Goal: Transaction & Acquisition: Purchase product/service

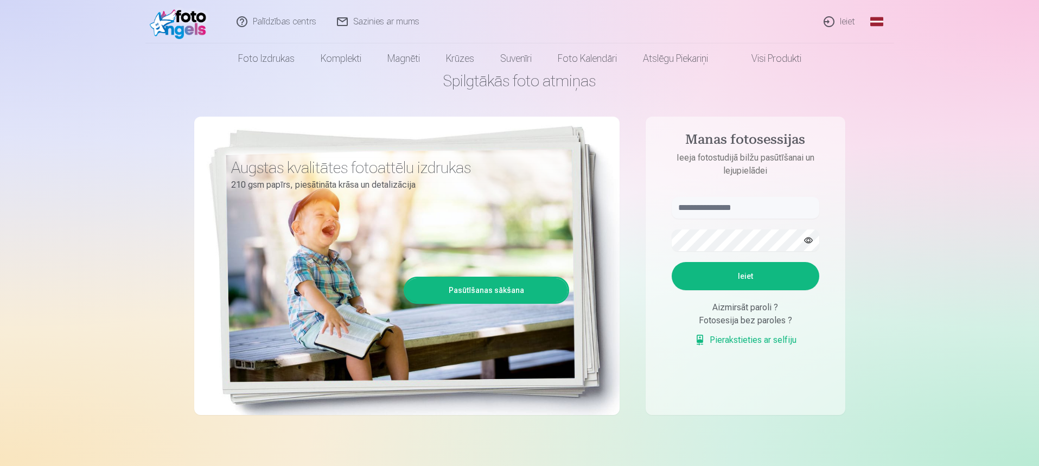
scroll to position [54, 0]
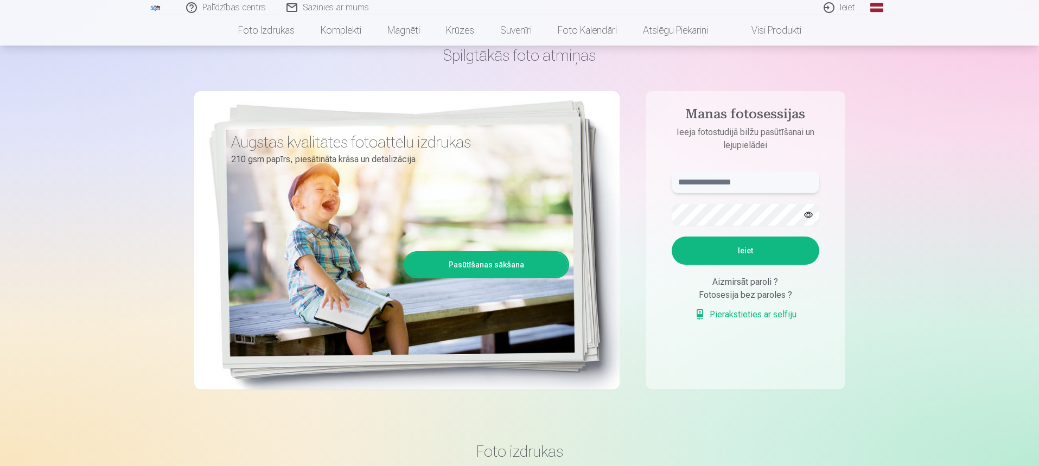
click at [708, 189] on input "text" at bounding box center [746, 182] width 148 height 22
type input "**********"
click at [722, 260] on button "Ieiet" at bounding box center [746, 251] width 148 height 28
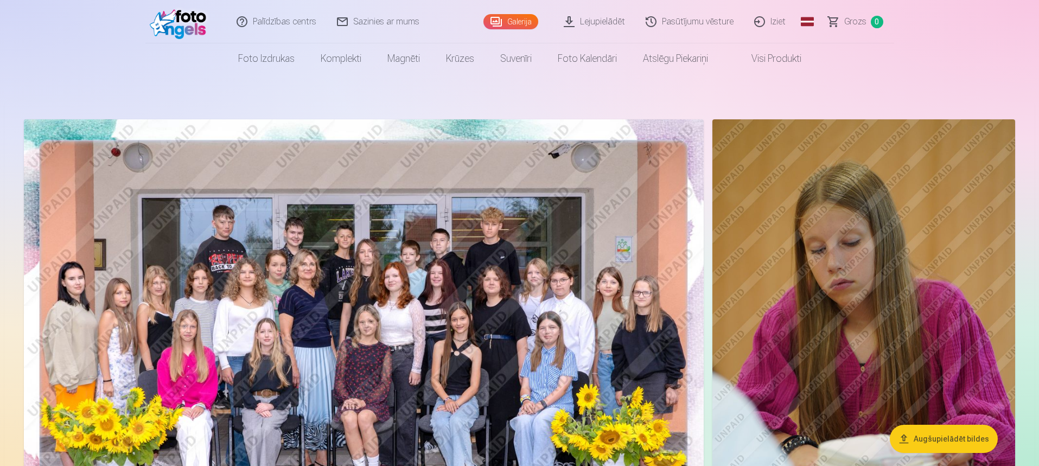
click at [489, 213] on img at bounding box center [364, 346] width 680 height 454
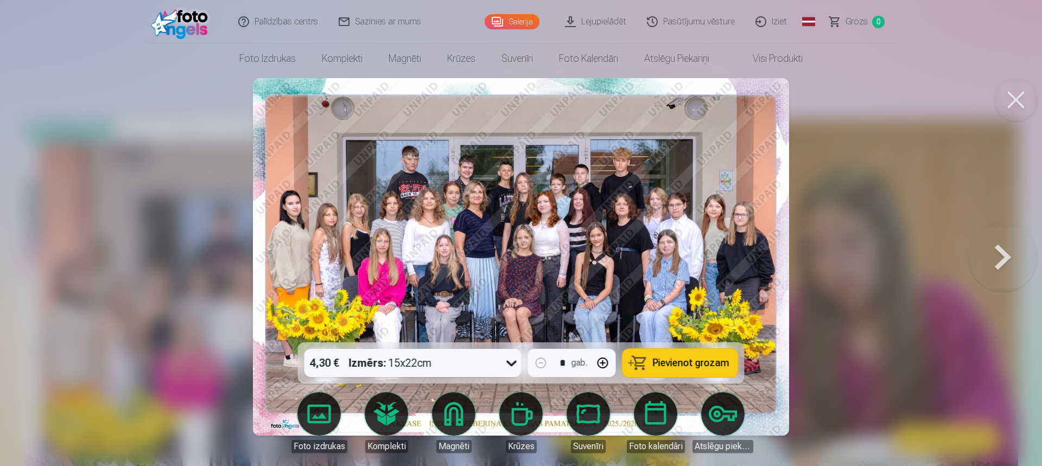
click at [505, 365] on icon at bounding box center [511, 362] width 17 height 17
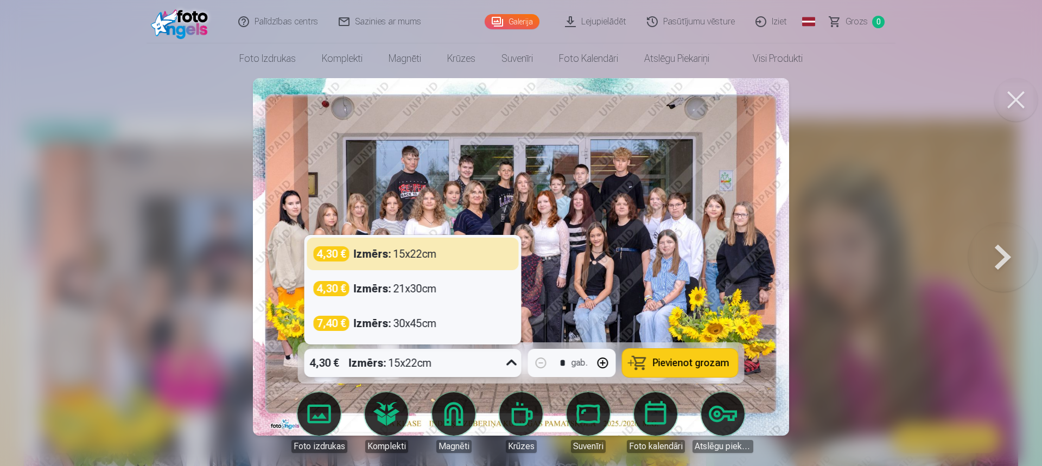
click at [693, 363] on span "Pievienot grozam" at bounding box center [691, 363] width 76 height 10
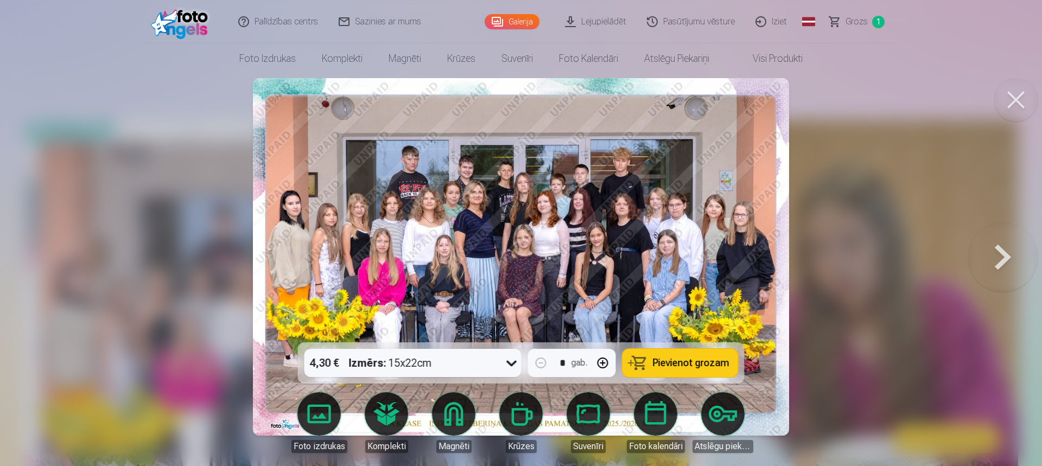
click at [992, 256] on button at bounding box center [1002, 256] width 69 height 149
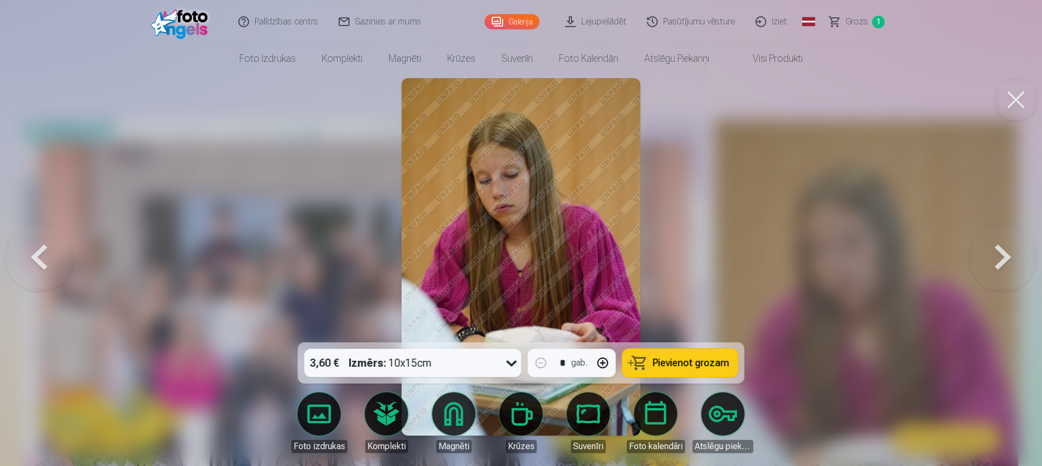
click at [992, 256] on button at bounding box center [1002, 256] width 69 height 149
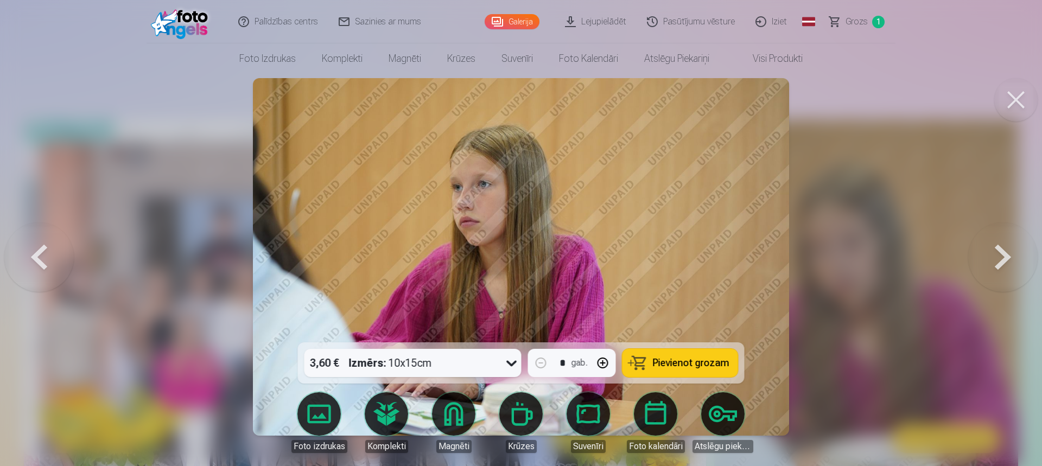
click at [992, 256] on button at bounding box center [1002, 256] width 69 height 149
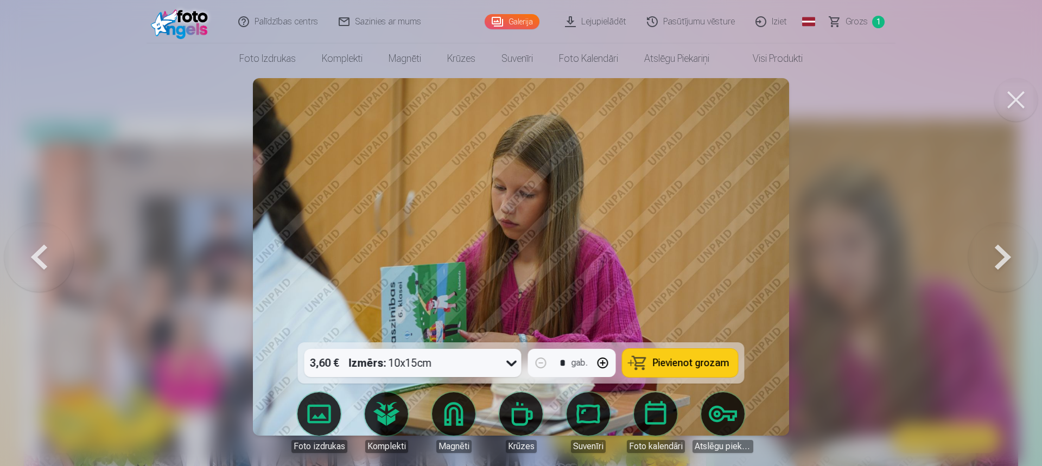
click at [992, 256] on button at bounding box center [1002, 256] width 69 height 149
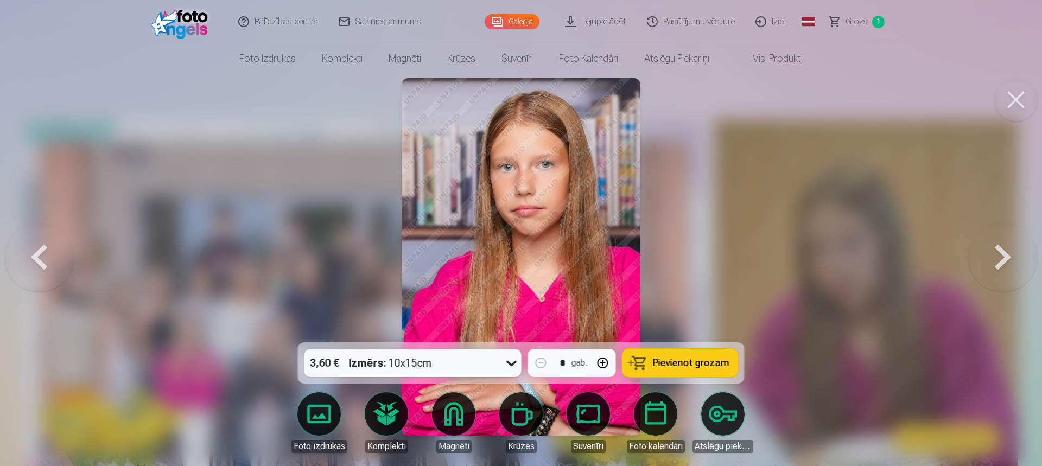
click at [990, 257] on button at bounding box center [1002, 256] width 69 height 149
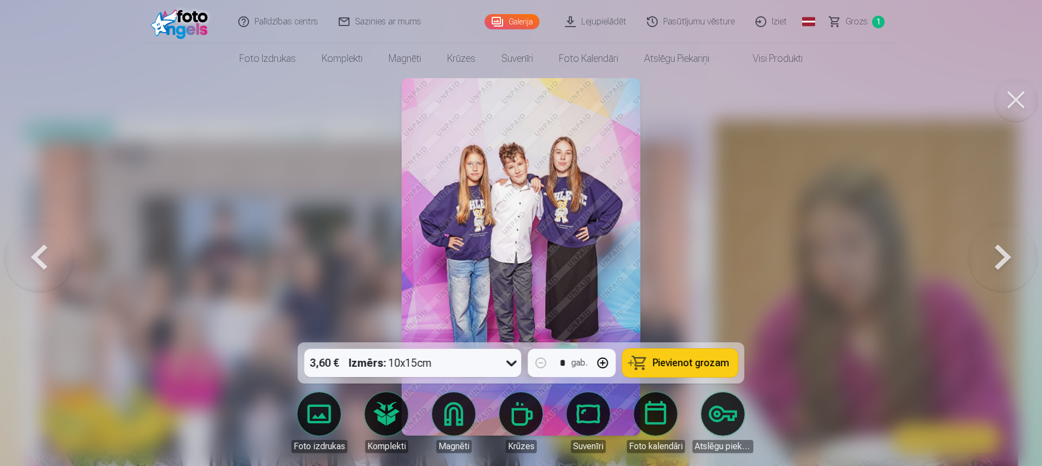
click at [601, 366] on button "button" at bounding box center [603, 363] width 26 height 26
click at [668, 363] on span "Pievienot grozam" at bounding box center [691, 363] width 76 height 10
type input "*"
click at [995, 255] on button at bounding box center [1002, 256] width 69 height 149
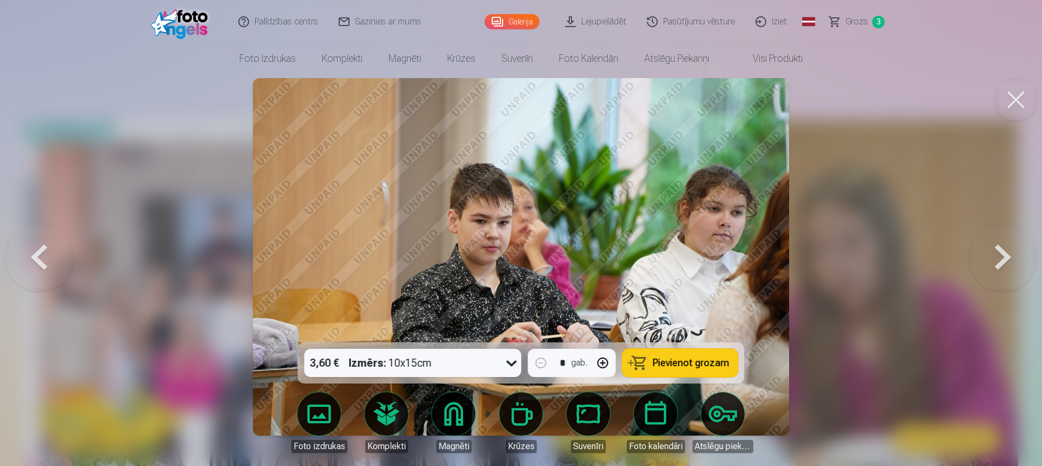
click at [992, 253] on button at bounding box center [1002, 256] width 69 height 149
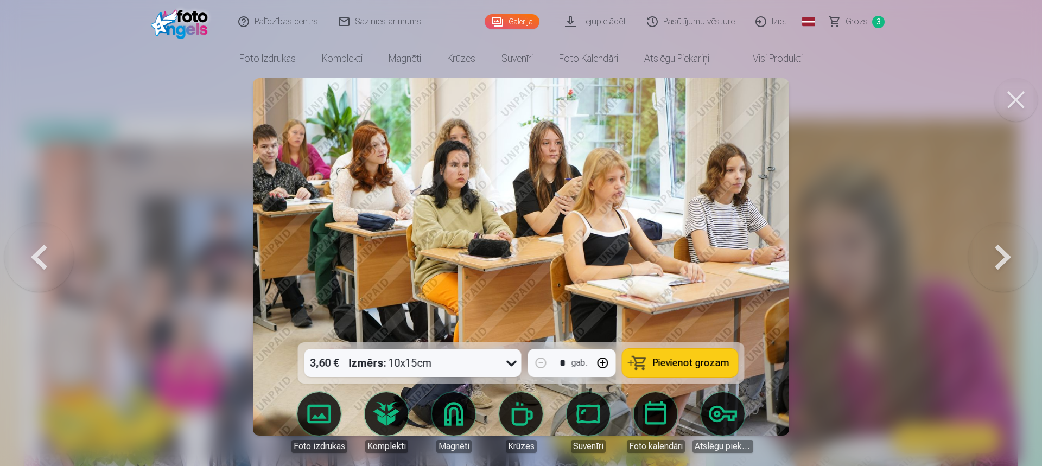
click at [991, 253] on button at bounding box center [1002, 256] width 69 height 149
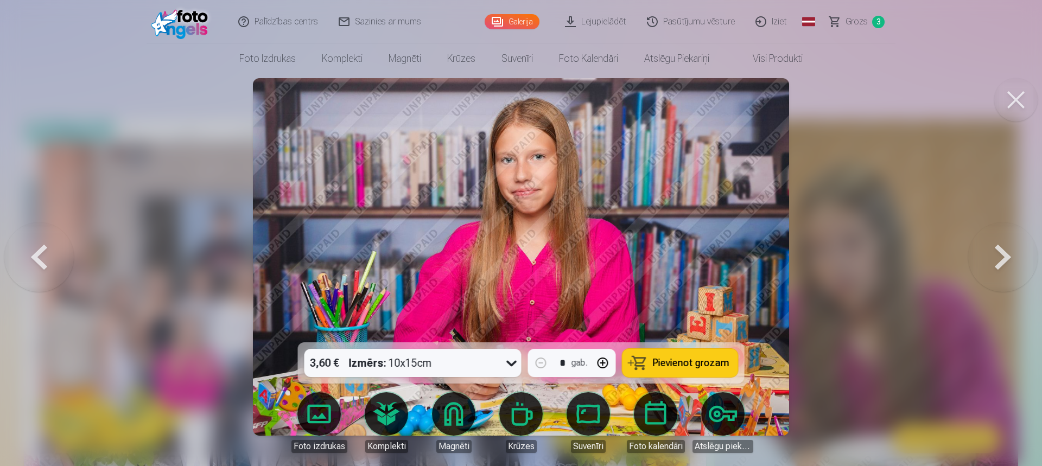
click at [1006, 247] on button at bounding box center [1002, 256] width 69 height 149
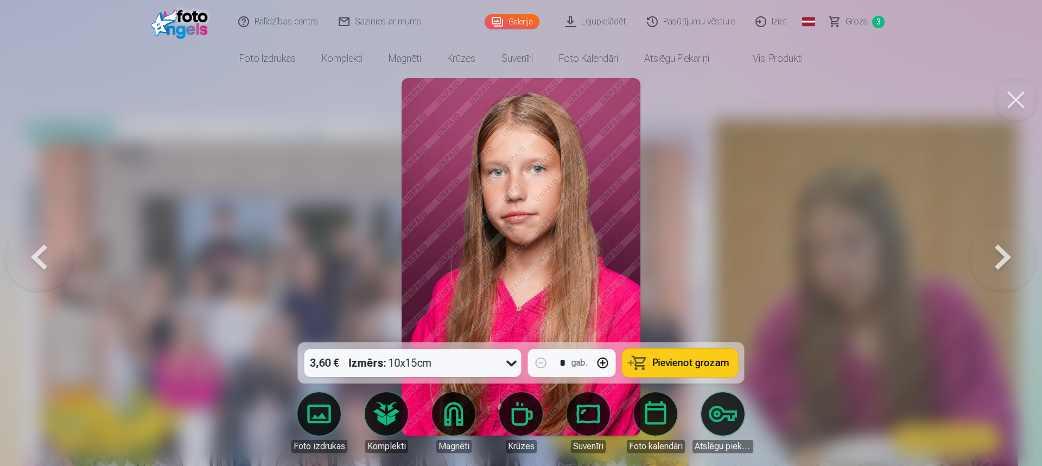
click at [1000, 271] on button at bounding box center [1002, 256] width 69 height 149
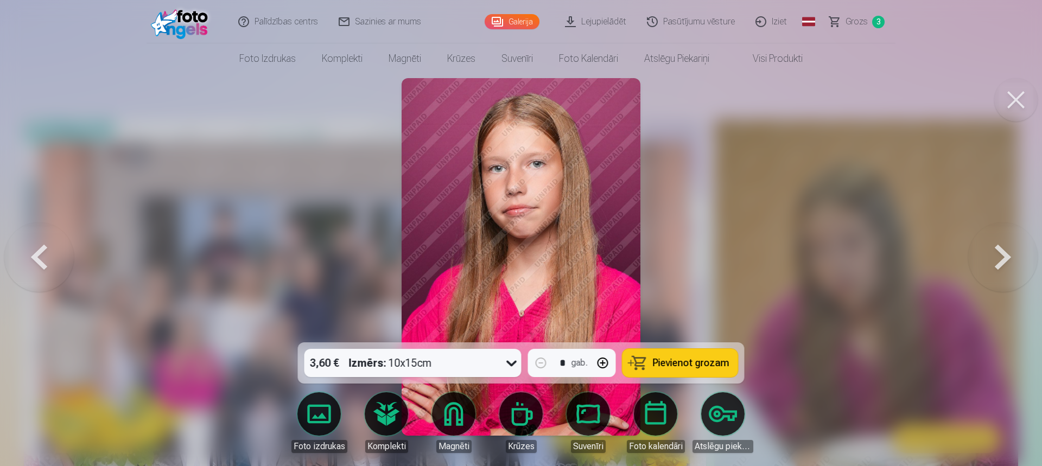
click at [41, 247] on button at bounding box center [38, 256] width 69 height 149
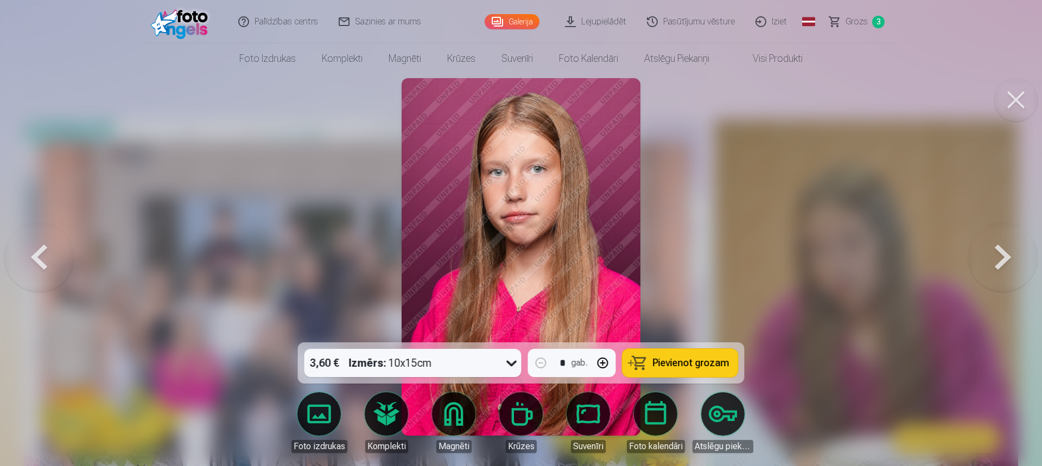
click at [1017, 259] on button at bounding box center [1002, 256] width 69 height 149
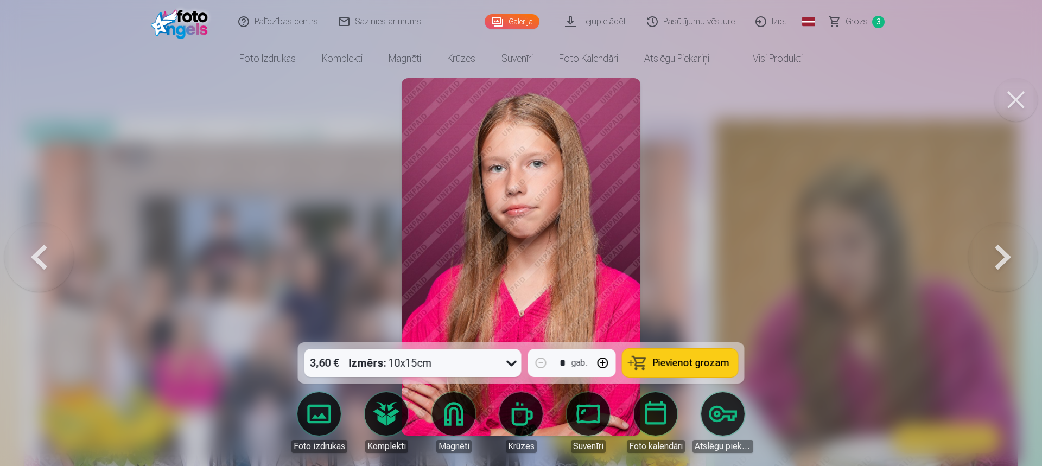
click at [1001, 253] on button at bounding box center [1002, 256] width 69 height 149
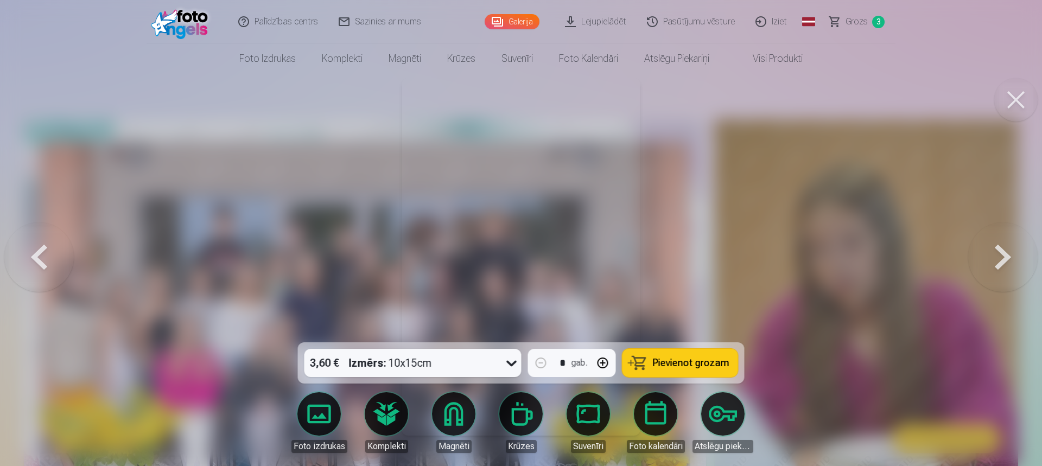
click at [1001, 253] on button at bounding box center [1002, 256] width 69 height 149
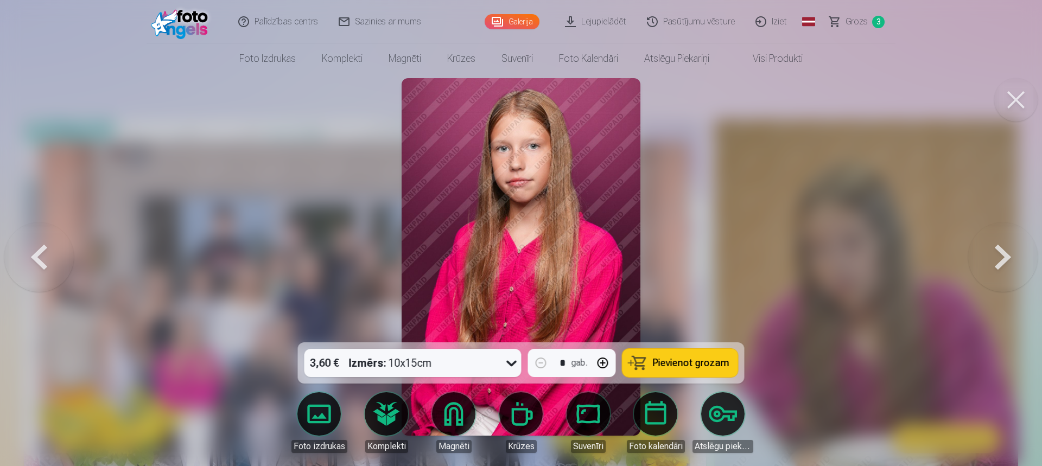
click at [995, 249] on button at bounding box center [1002, 256] width 69 height 149
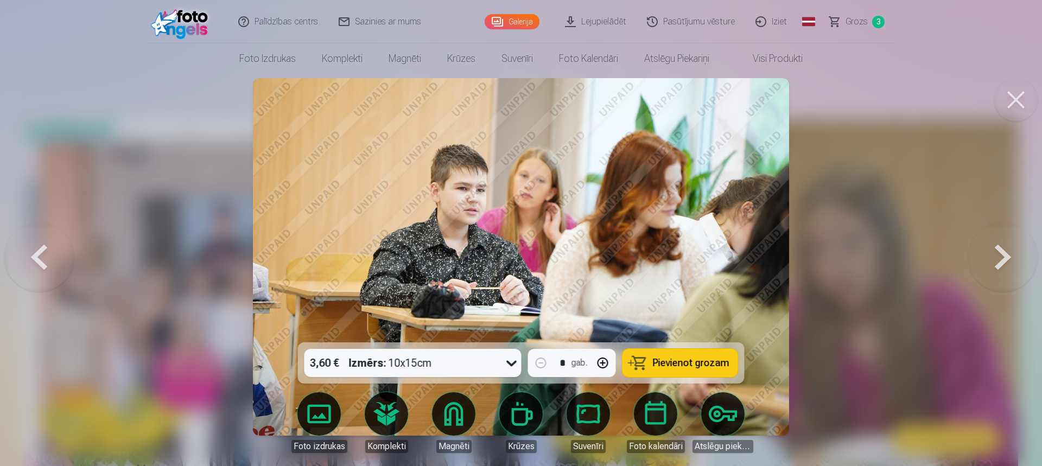
click at [995, 249] on button at bounding box center [1002, 256] width 69 height 149
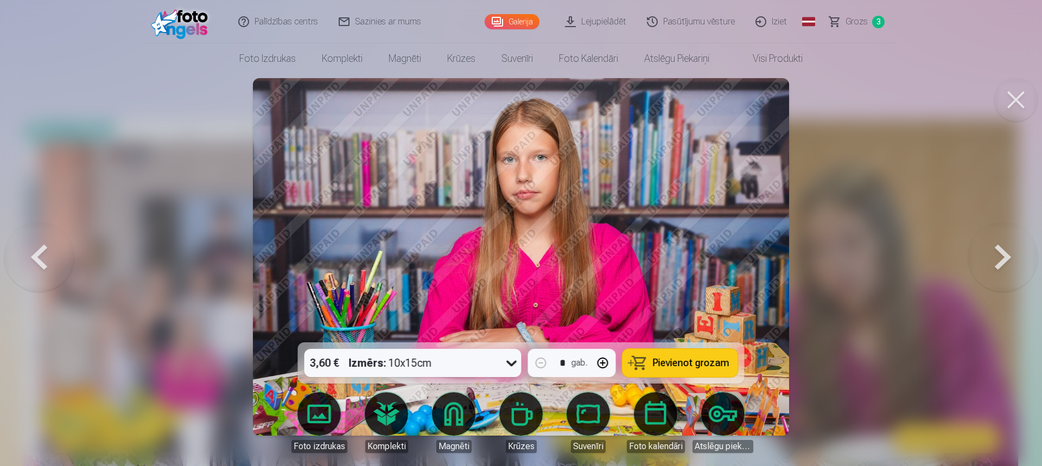
click at [995, 249] on button at bounding box center [1002, 256] width 69 height 149
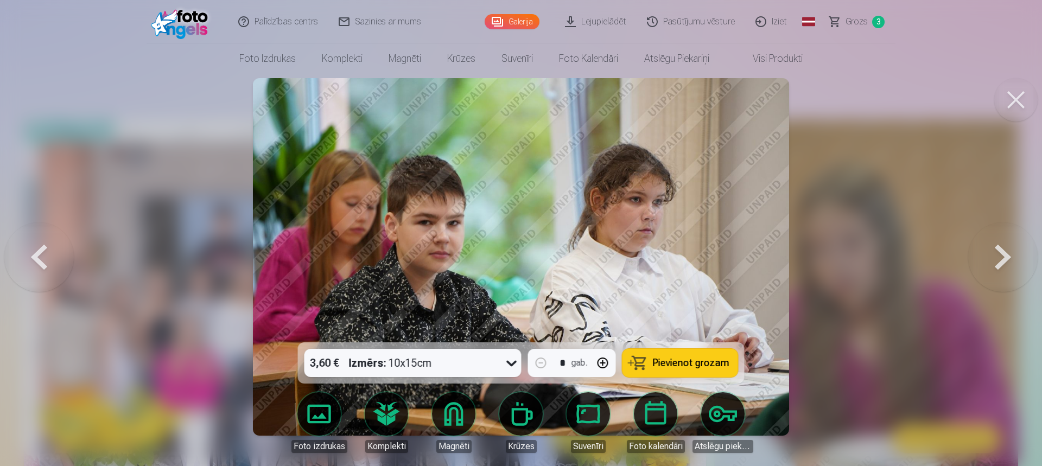
click at [995, 249] on button at bounding box center [1002, 256] width 69 height 149
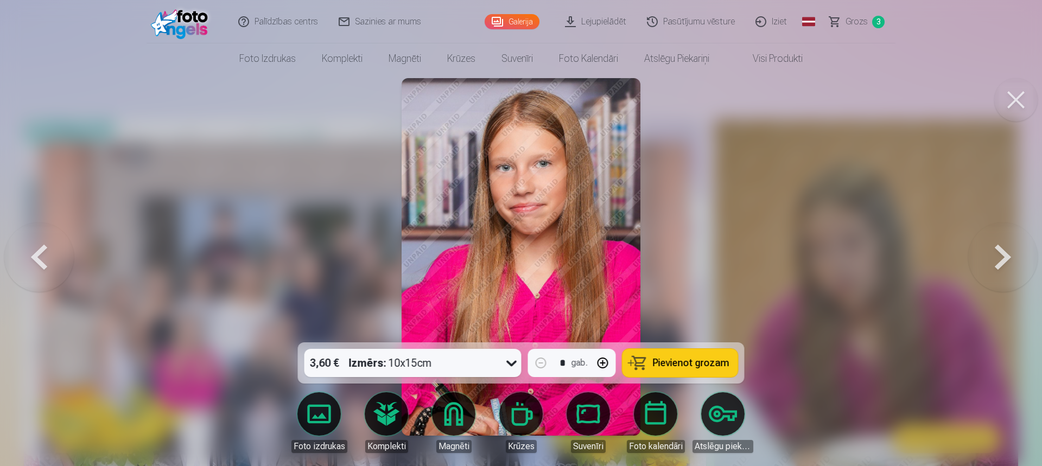
click at [991, 252] on button at bounding box center [1002, 256] width 69 height 149
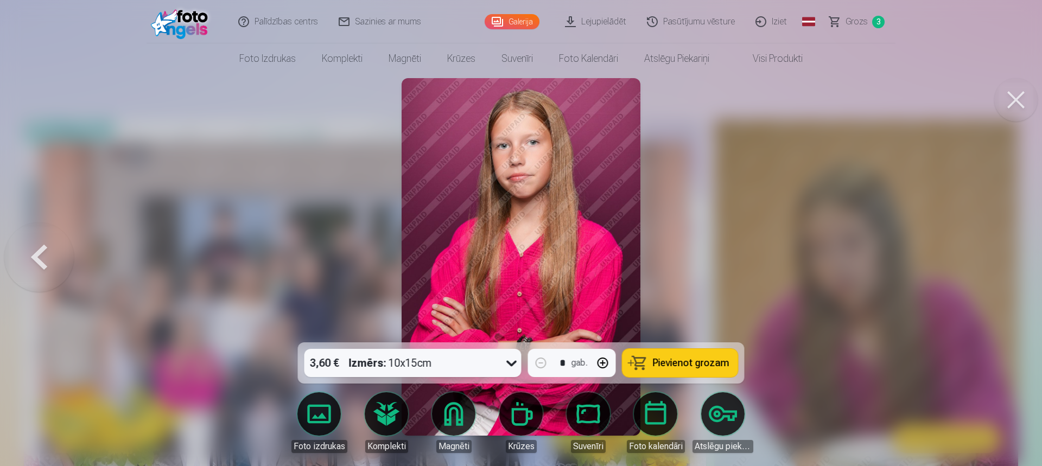
click at [991, 252] on div at bounding box center [521, 233] width 1042 height 466
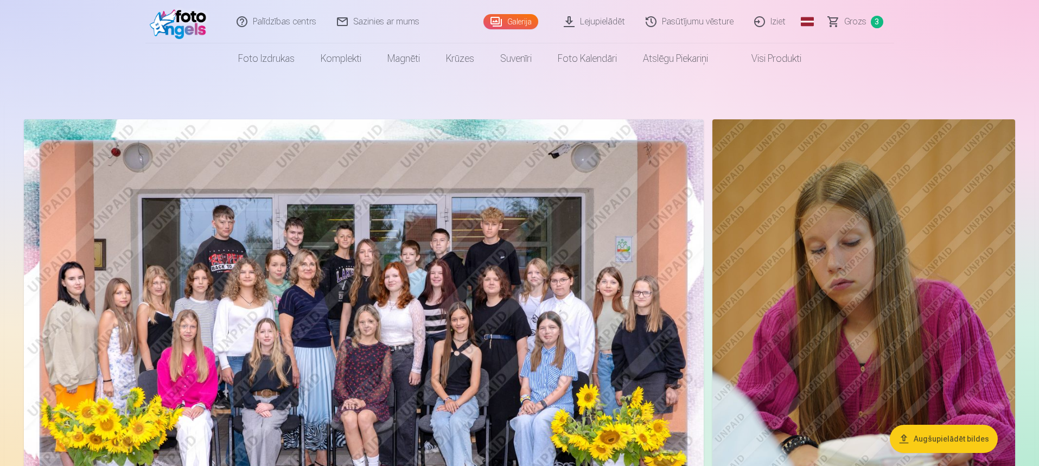
click at [793, 239] on img at bounding box center [863, 346] width 303 height 454
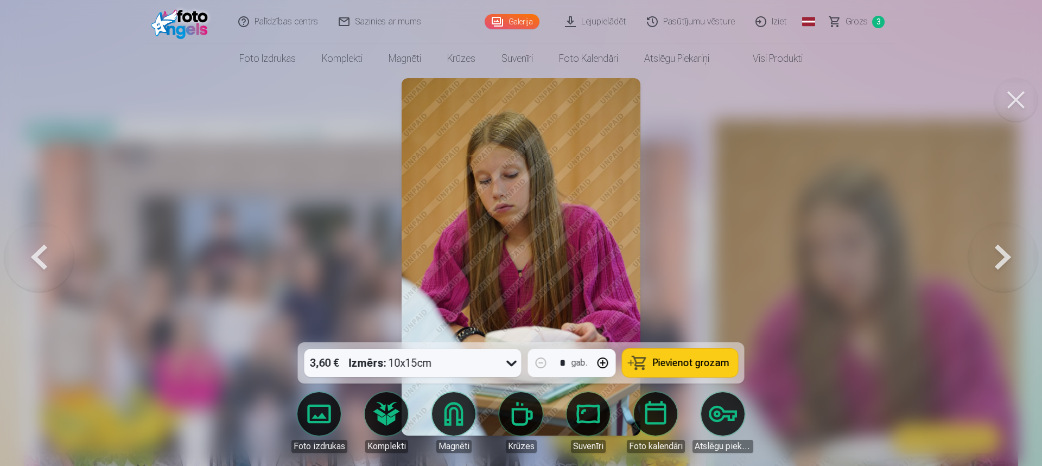
click at [994, 248] on button at bounding box center [1002, 256] width 69 height 149
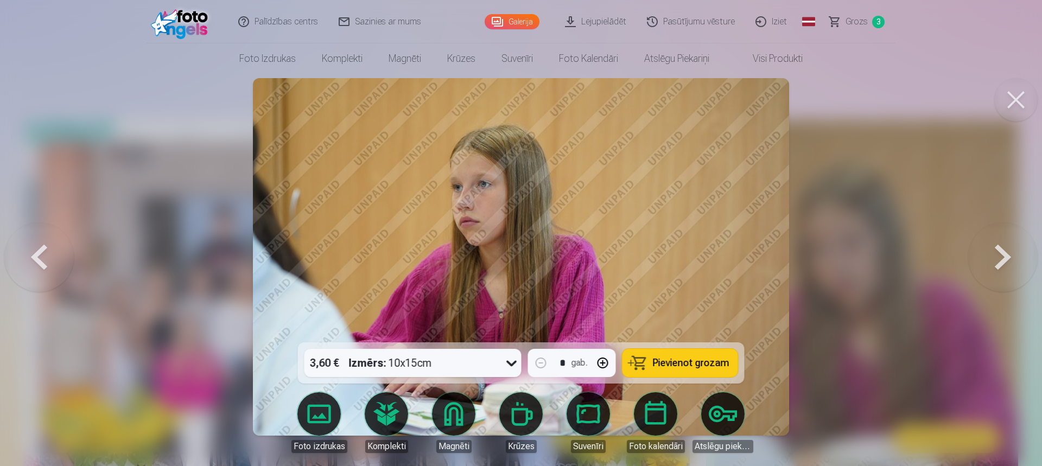
click at [1003, 276] on button at bounding box center [1002, 256] width 69 height 149
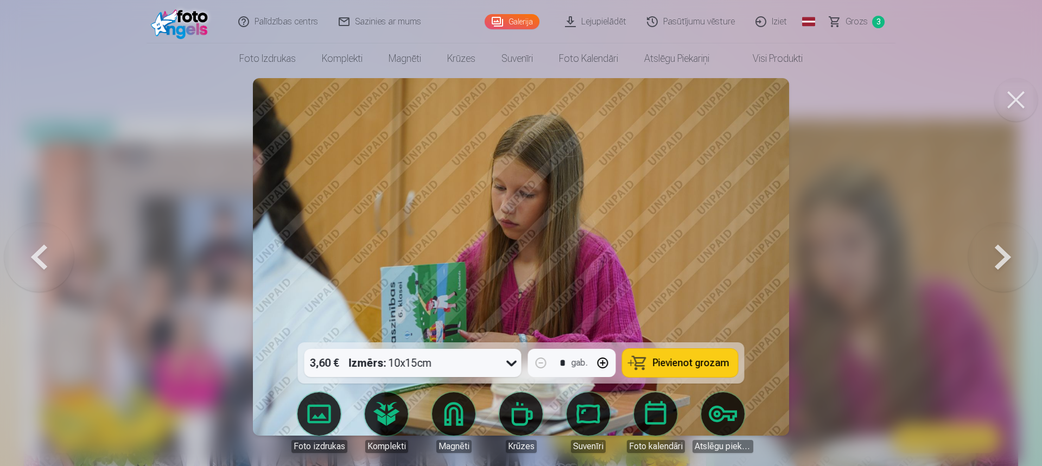
click at [999, 276] on button at bounding box center [1002, 256] width 69 height 149
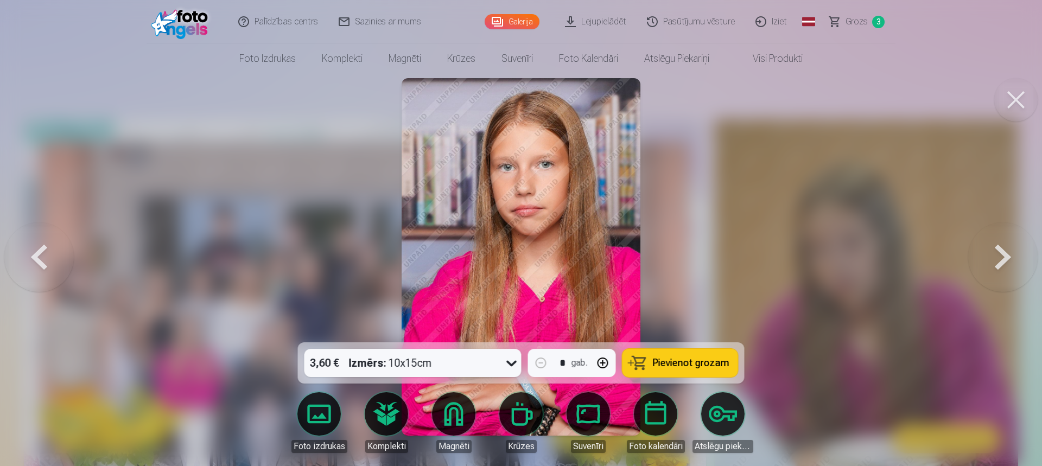
click at [992, 272] on button at bounding box center [1002, 256] width 69 height 149
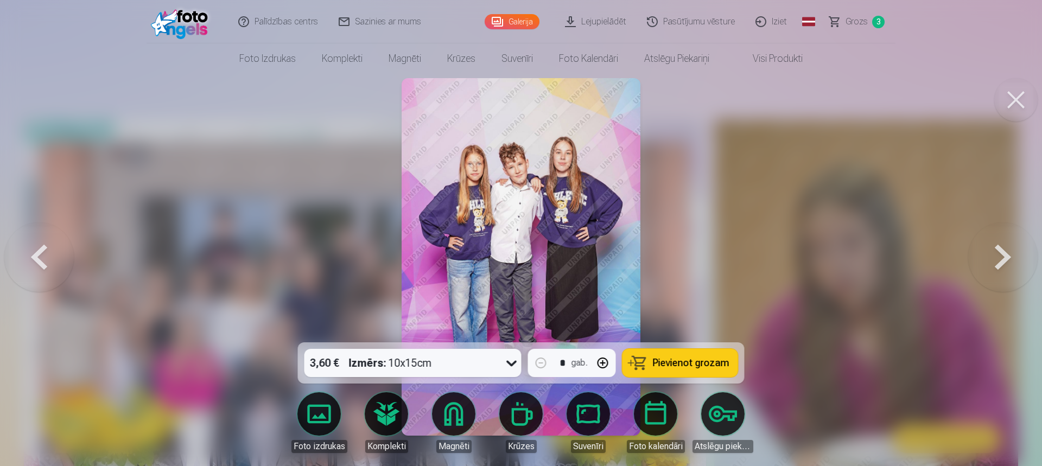
click at [992, 272] on button at bounding box center [1002, 256] width 69 height 149
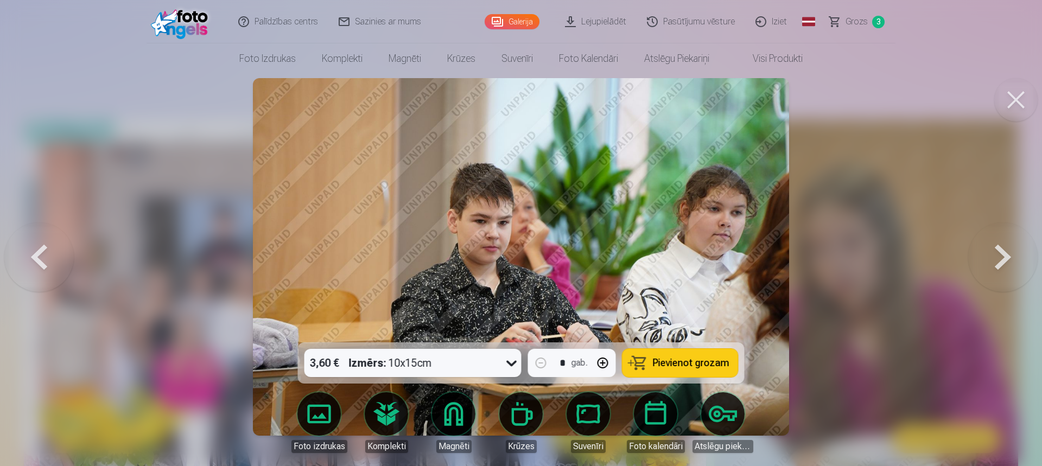
click at [992, 272] on button at bounding box center [1002, 256] width 69 height 149
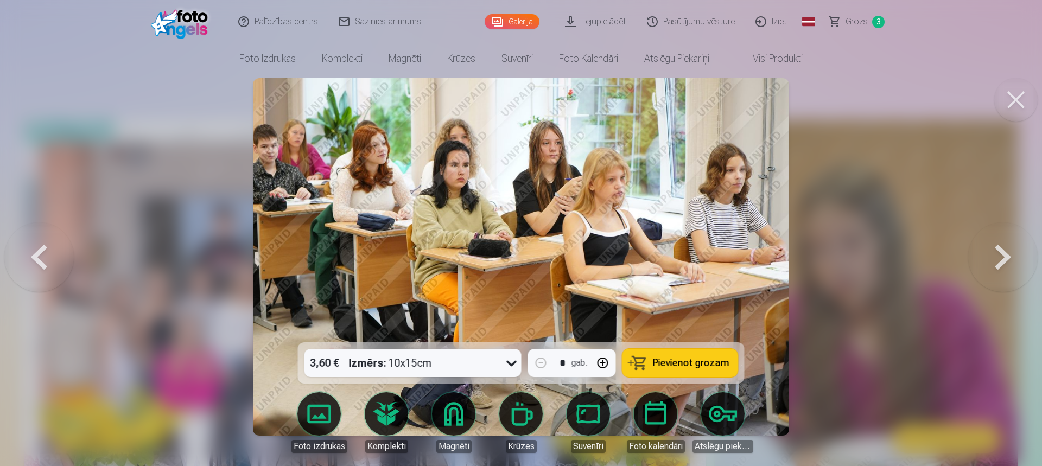
click at [992, 272] on button at bounding box center [1002, 256] width 69 height 149
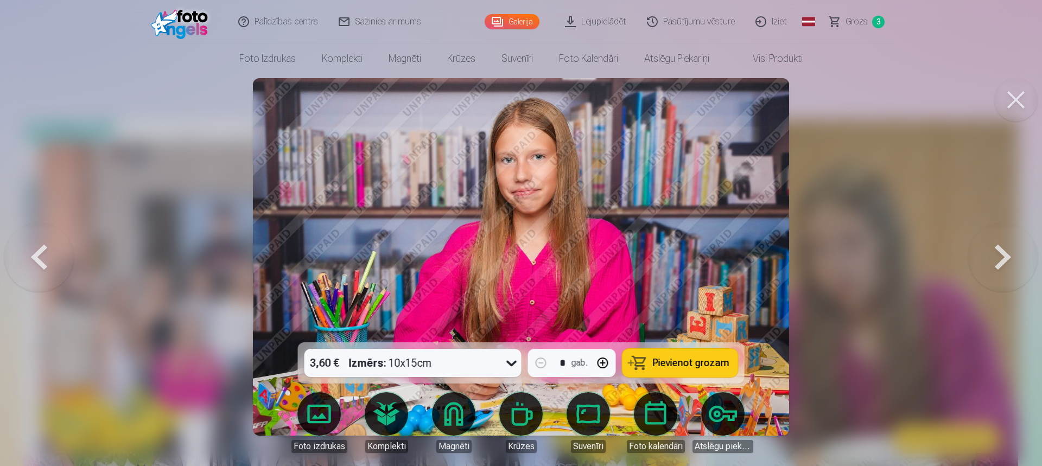
click at [991, 275] on button at bounding box center [1002, 256] width 69 height 149
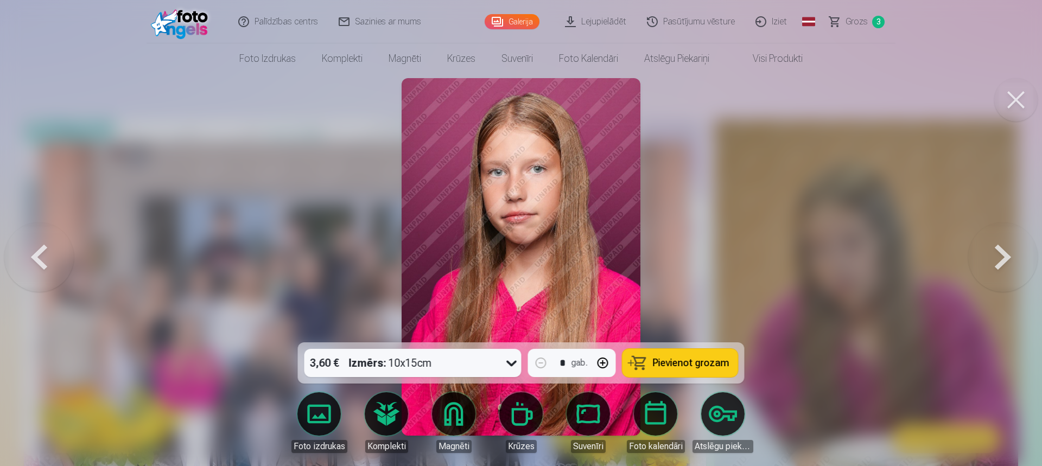
click at [991, 275] on button at bounding box center [1002, 256] width 69 height 149
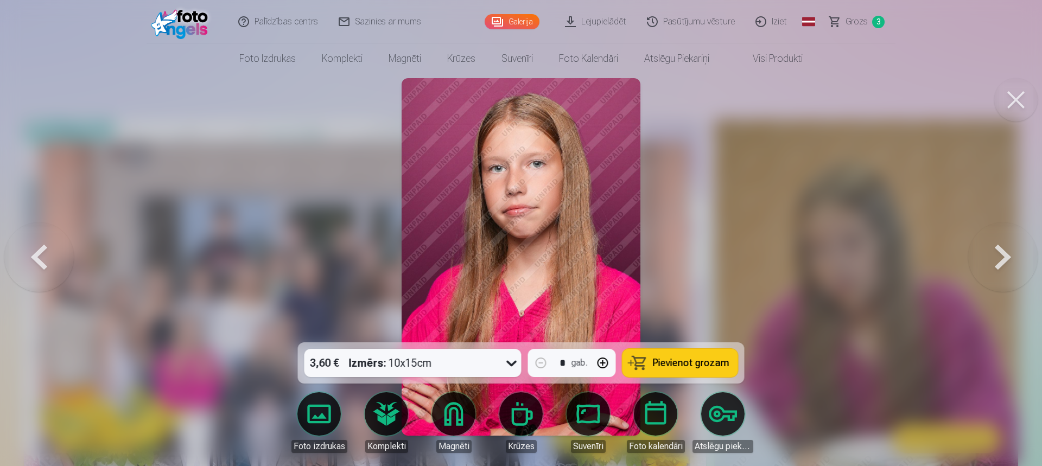
click at [991, 275] on button at bounding box center [1002, 256] width 69 height 149
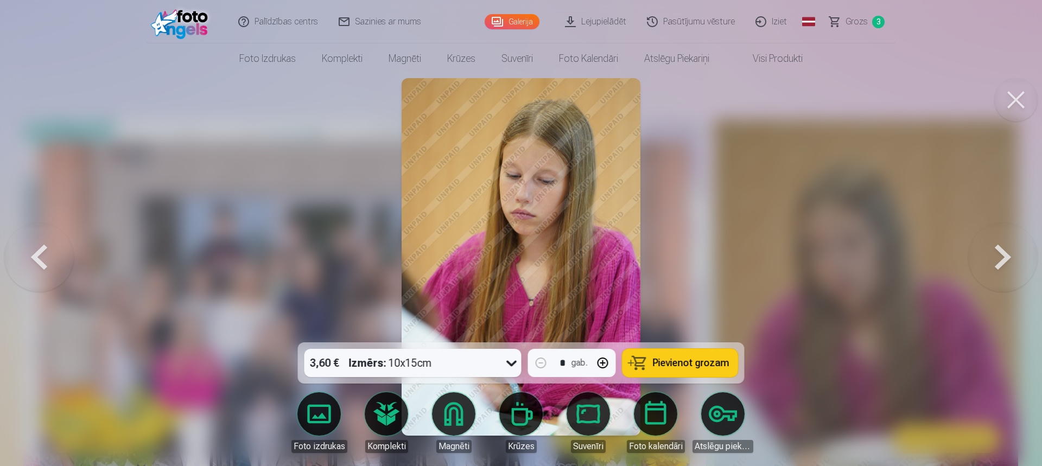
click at [991, 275] on button at bounding box center [1002, 256] width 69 height 149
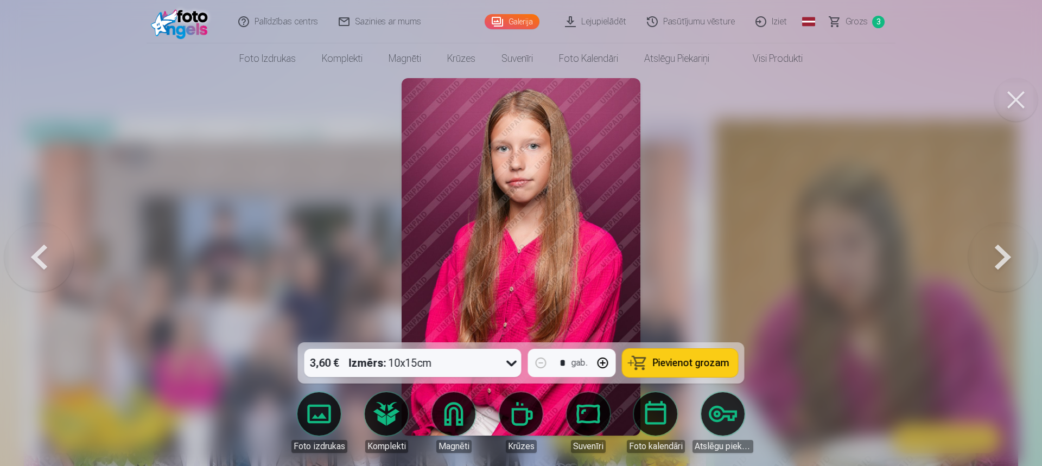
click at [991, 275] on button at bounding box center [1002, 256] width 69 height 149
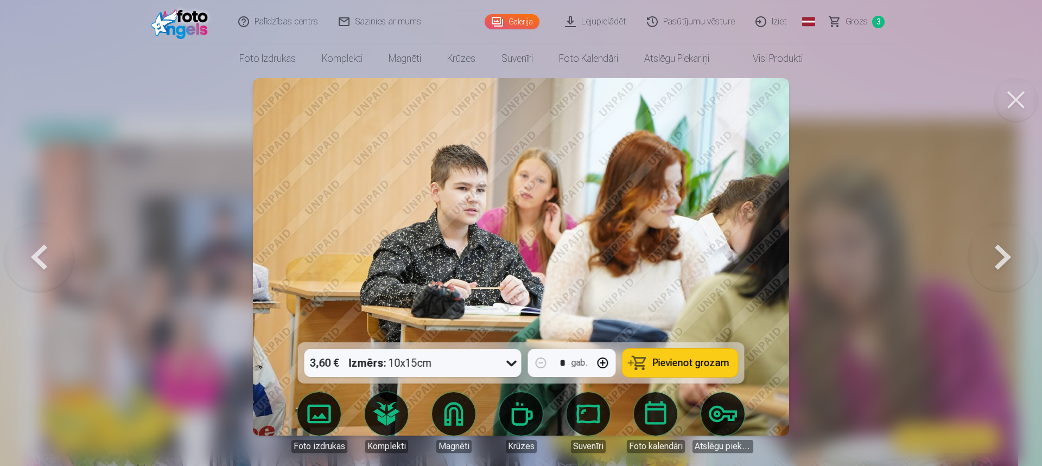
click at [991, 275] on button at bounding box center [1002, 256] width 69 height 149
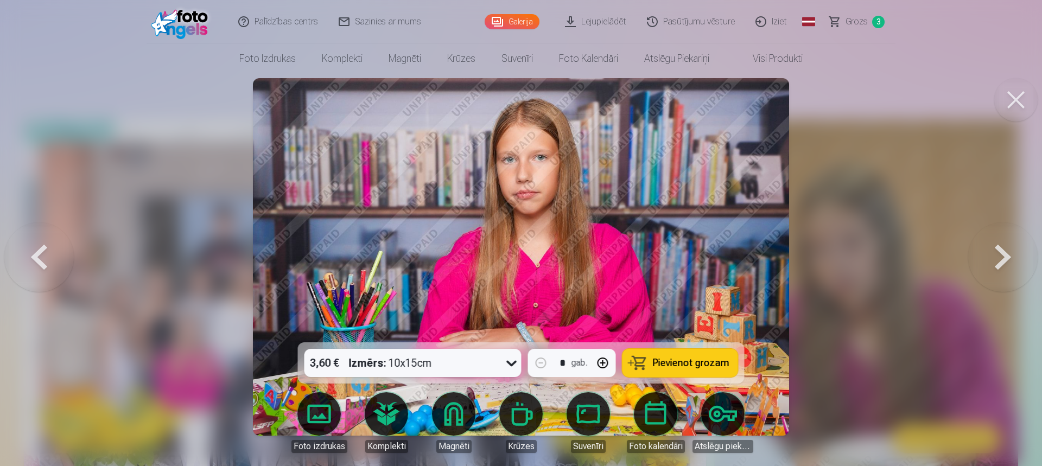
click at [991, 275] on button at bounding box center [1002, 256] width 69 height 149
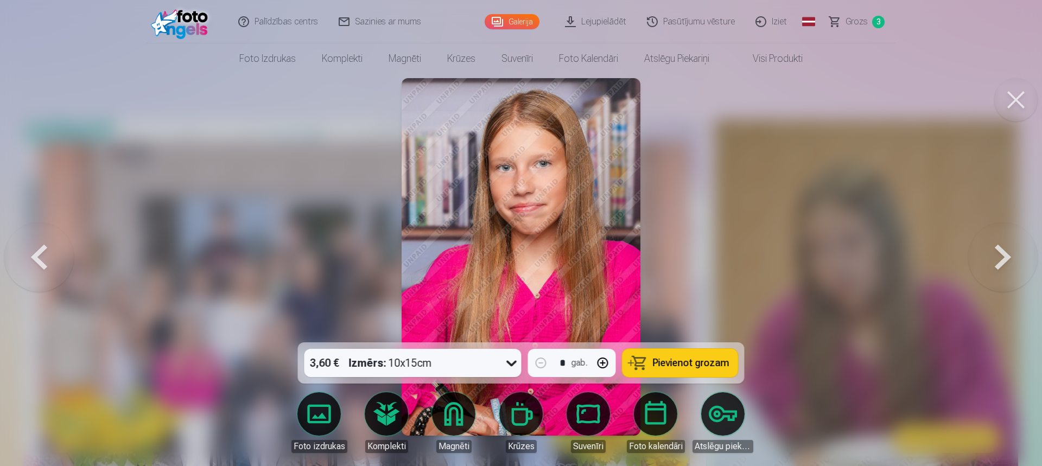
click at [41, 269] on button at bounding box center [38, 256] width 69 height 149
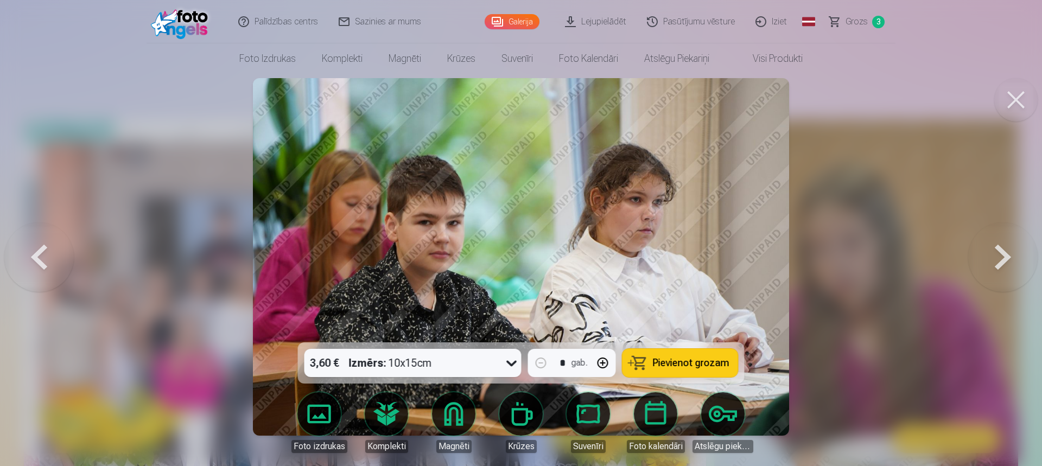
click at [40, 268] on button at bounding box center [38, 256] width 69 height 149
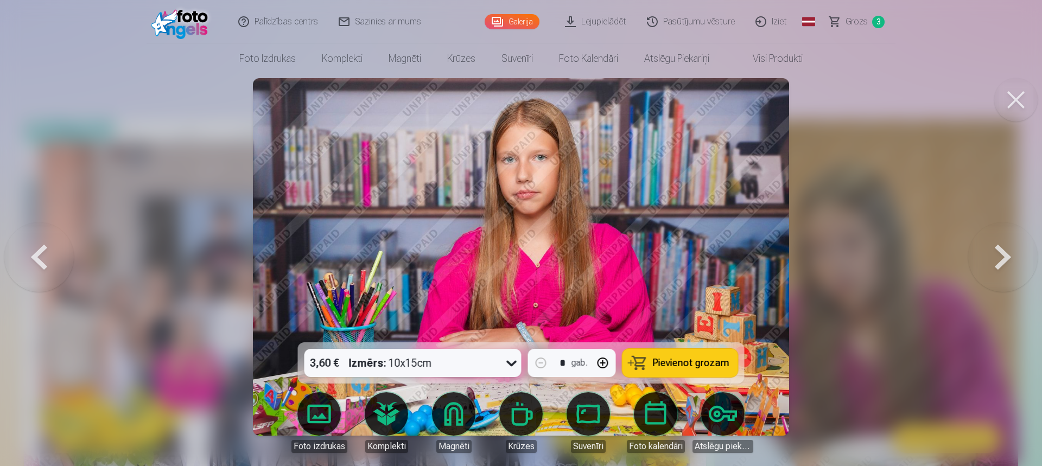
click at [991, 242] on button at bounding box center [1002, 256] width 69 height 149
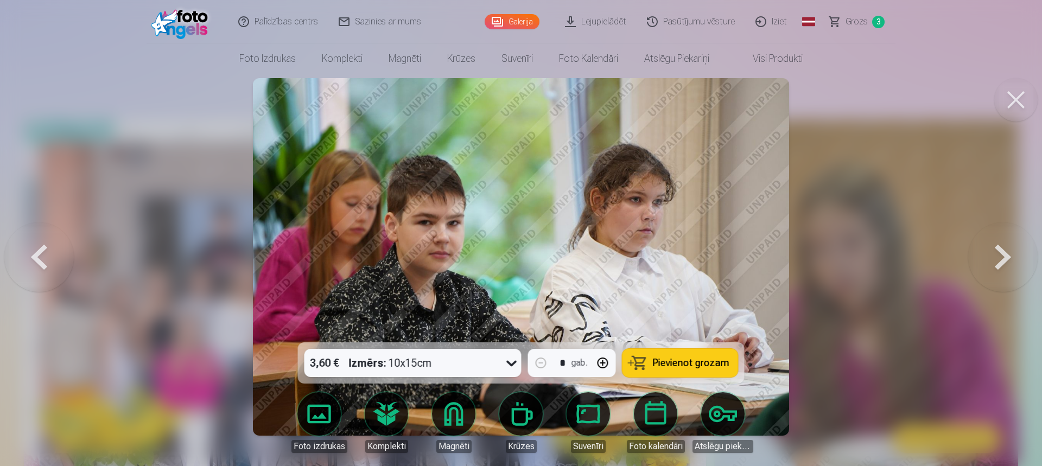
click at [991, 242] on button at bounding box center [1002, 256] width 69 height 149
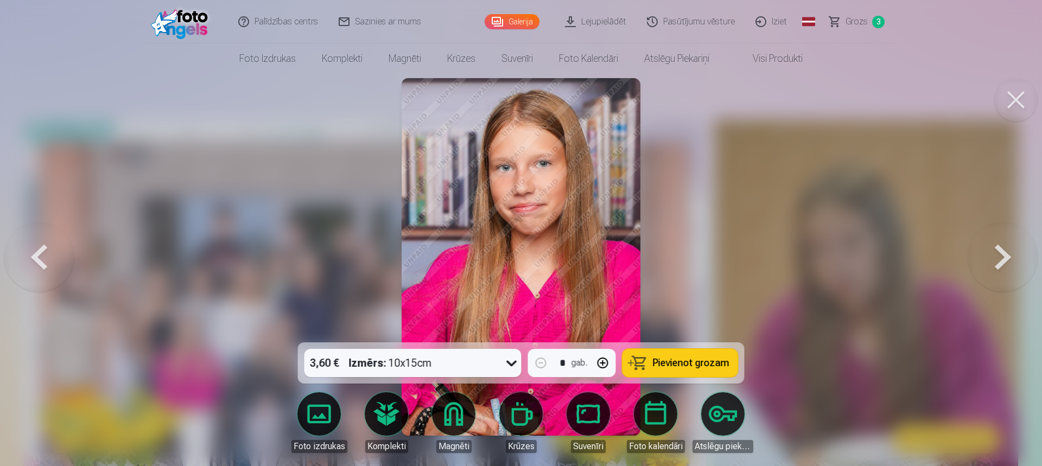
click at [986, 246] on button at bounding box center [1002, 256] width 69 height 149
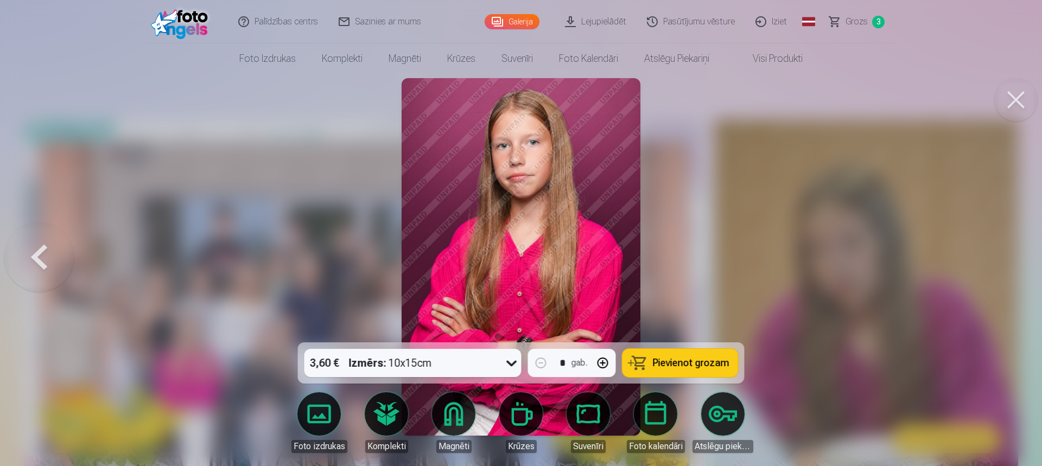
click at [986, 246] on div at bounding box center [521, 233] width 1042 height 466
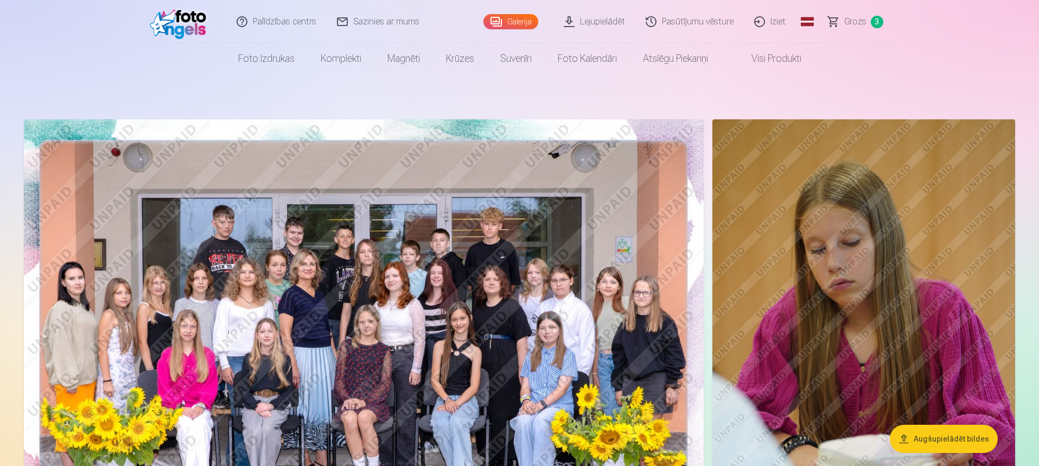
click at [986, 246] on img at bounding box center [863, 346] width 303 height 454
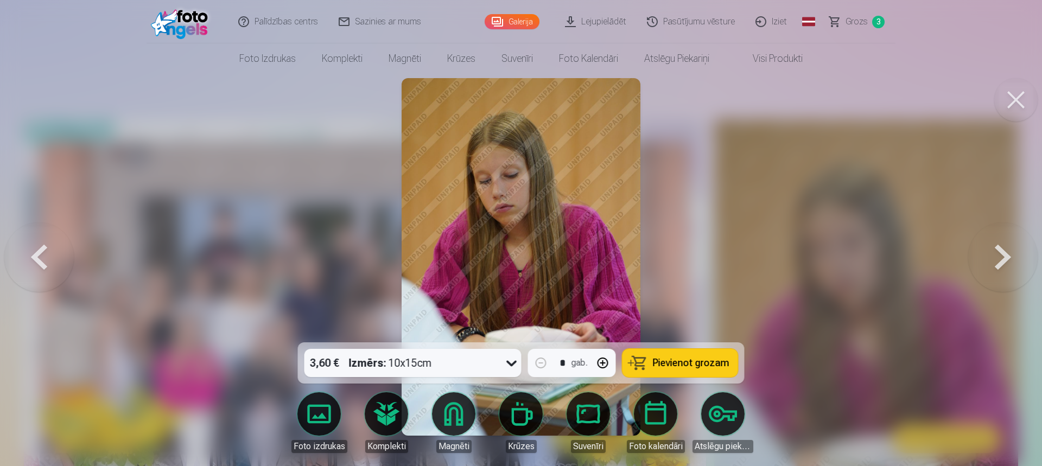
click at [1004, 248] on button at bounding box center [1002, 256] width 69 height 149
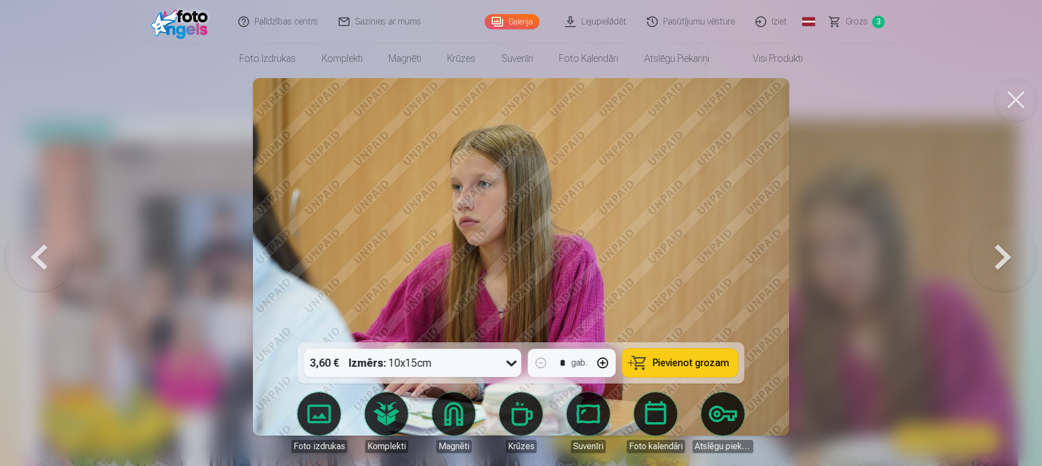
click at [990, 257] on button at bounding box center [1002, 256] width 69 height 149
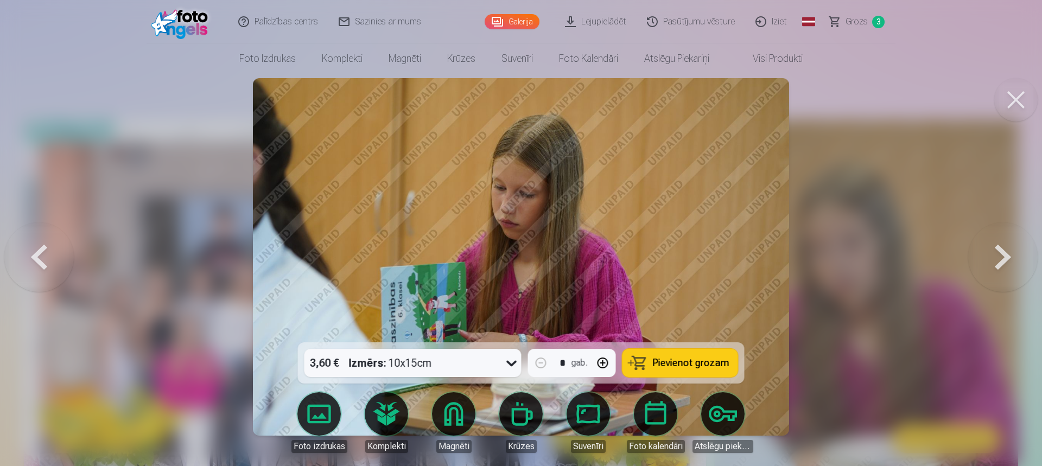
click at [990, 257] on button at bounding box center [1002, 256] width 69 height 149
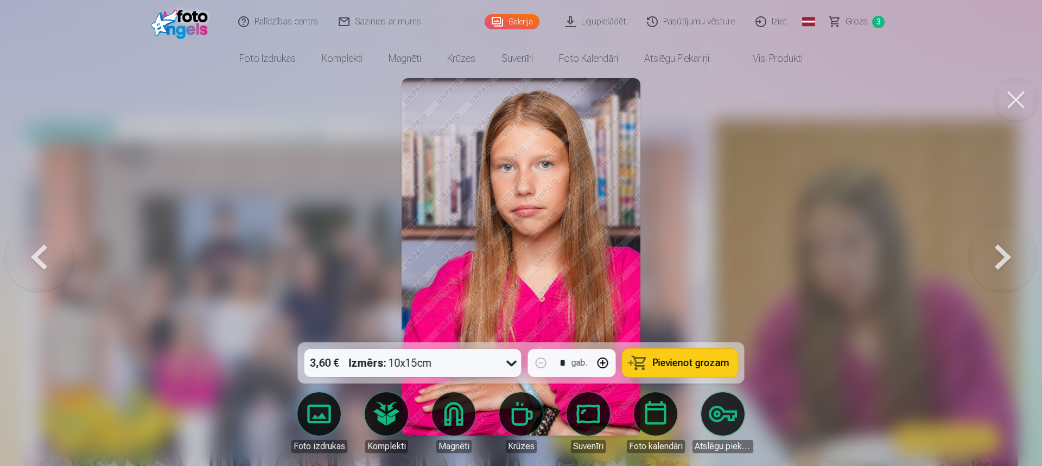
click at [990, 257] on button at bounding box center [1002, 256] width 69 height 149
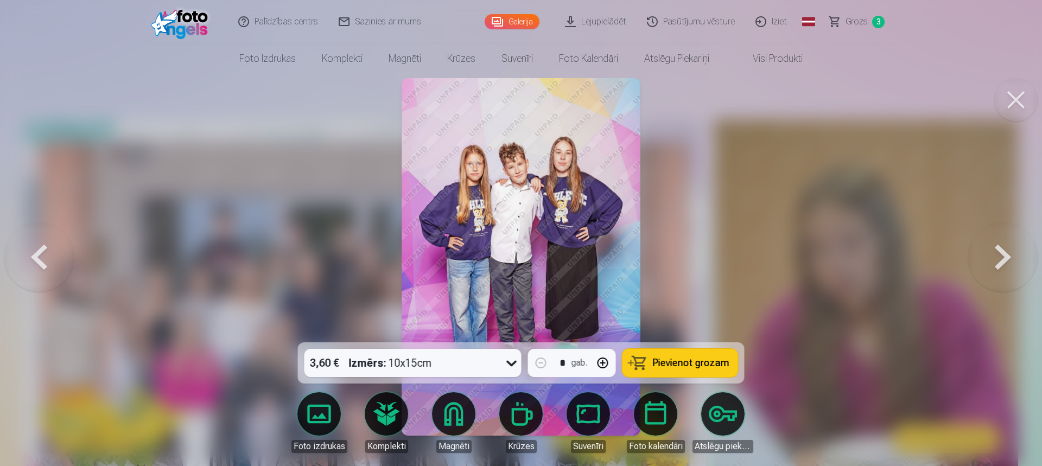
click at [990, 257] on button at bounding box center [1002, 256] width 69 height 149
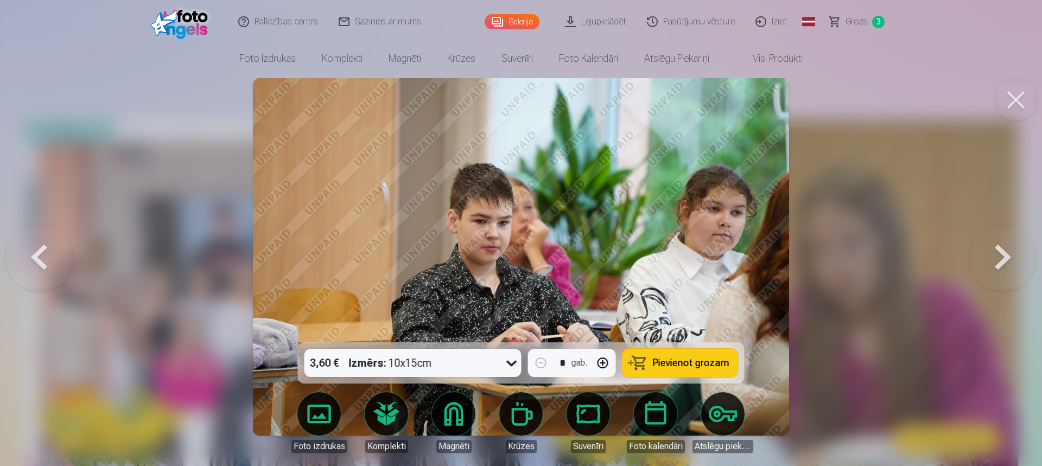
click at [989, 257] on button at bounding box center [1002, 256] width 69 height 149
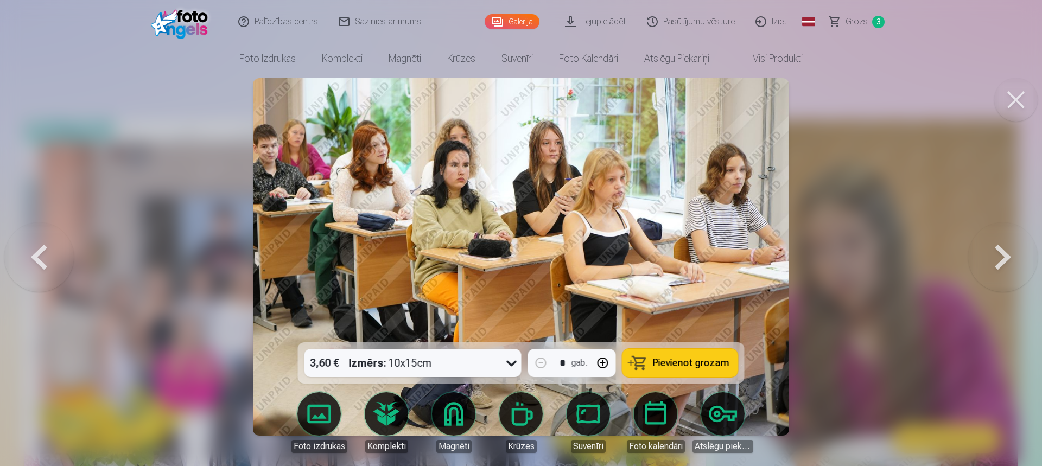
click at [989, 257] on button at bounding box center [1002, 256] width 69 height 149
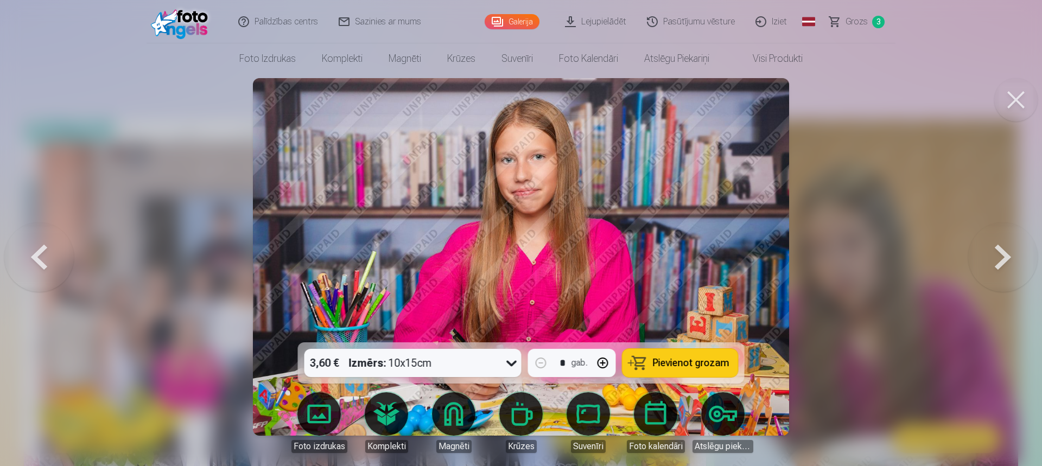
click at [987, 257] on button at bounding box center [1002, 256] width 69 height 149
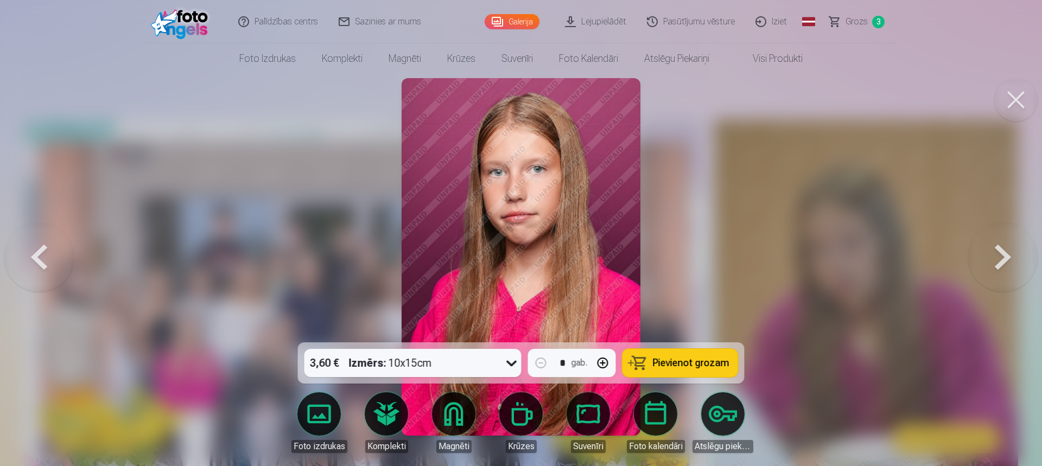
click at [987, 257] on button at bounding box center [1002, 256] width 69 height 149
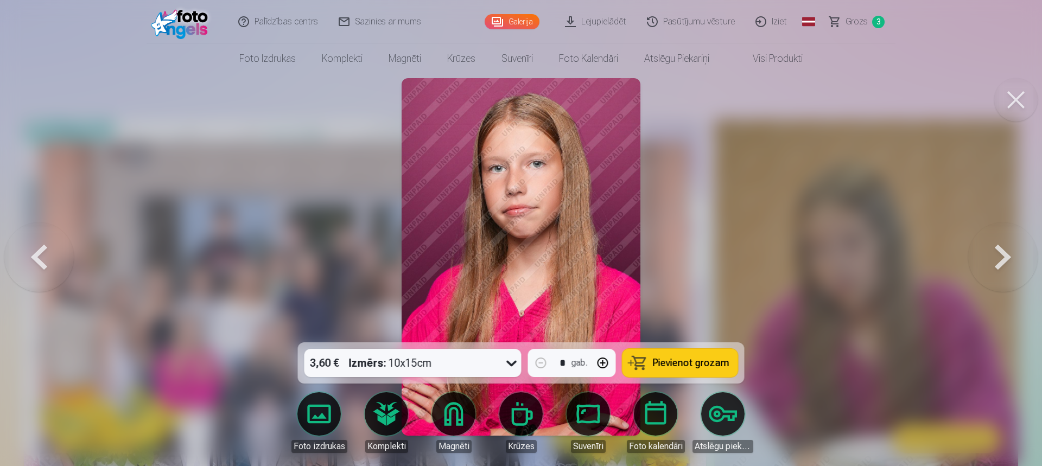
click at [987, 257] on button at bounding box center [1002, 256] width 69 height 149
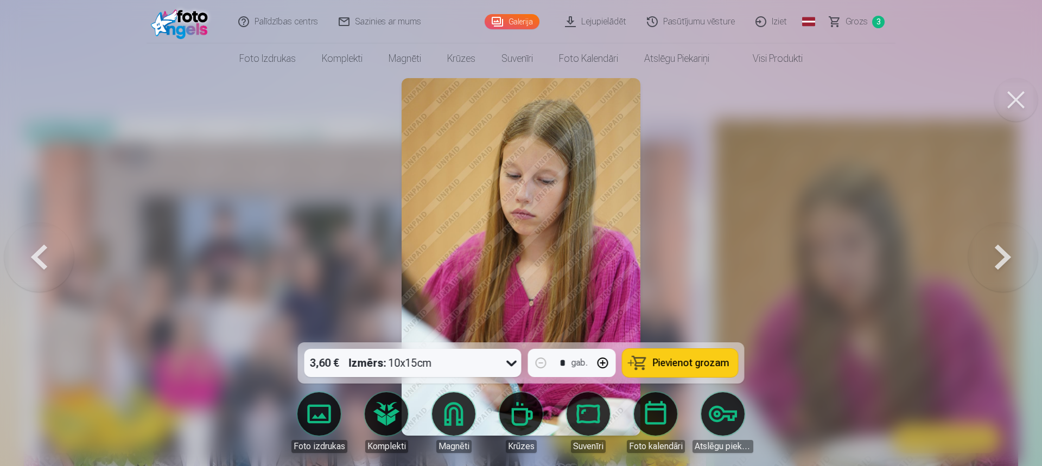
click at [993, 252] on button at bounding box center [1002, 256] width 69 height 149
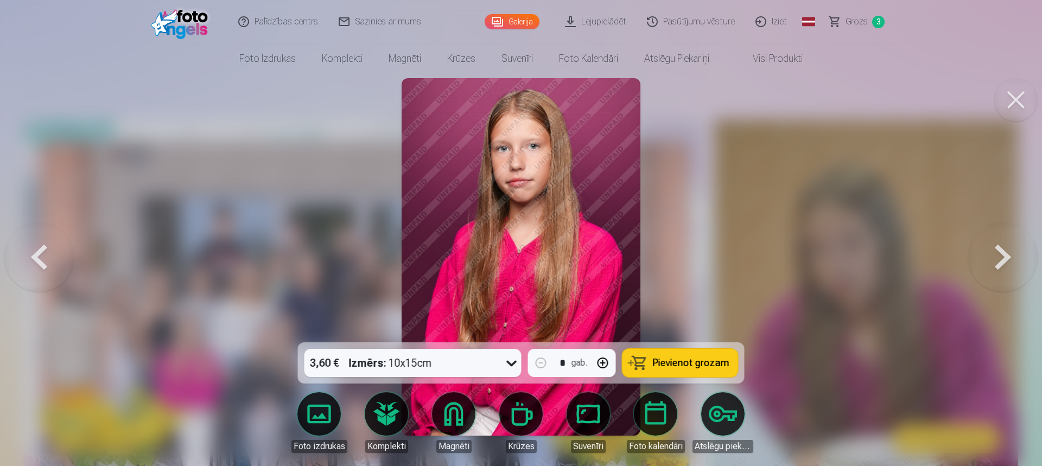
click at [991, 253] on button at bounding box center [1002, 256] width 69 height 149
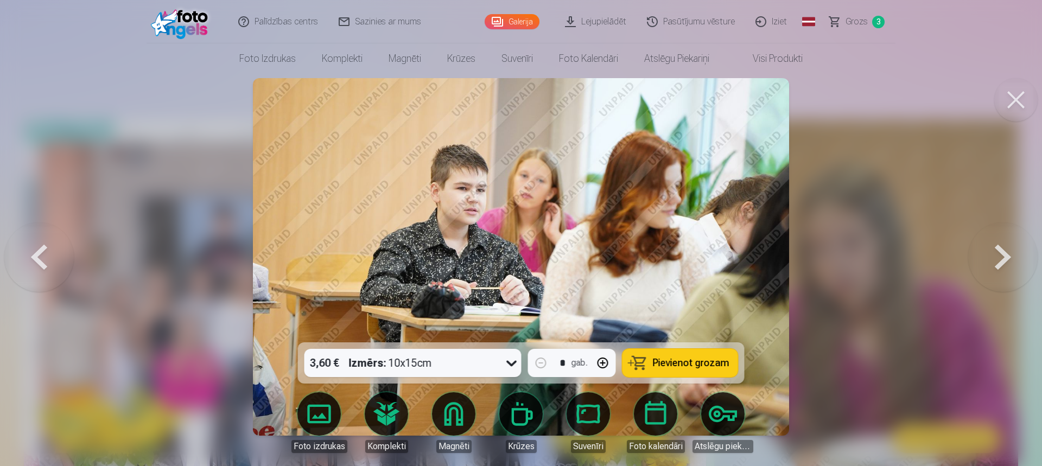
click at [991, 253] on button at bounding box center [1002, 256] width 69 height 149
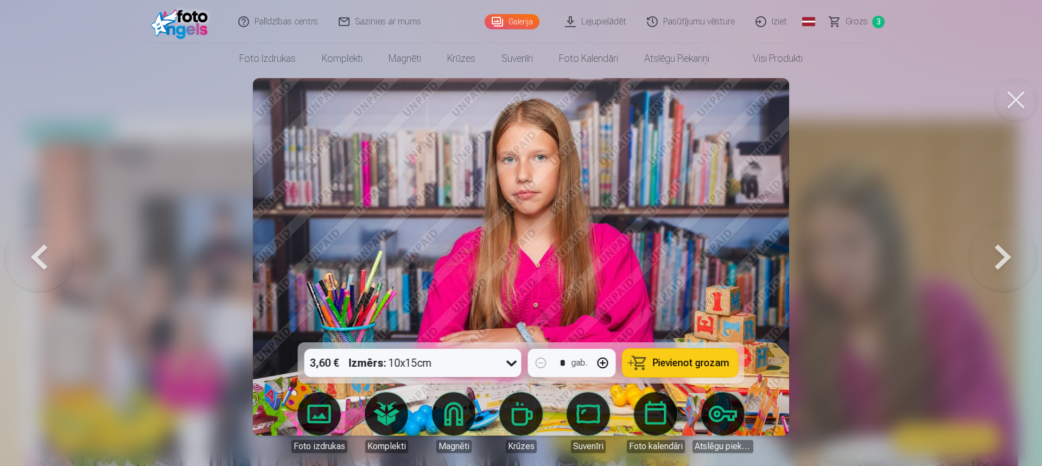
click at [991, 253] on button at bounding box center [1002, 256] width 69 height 149
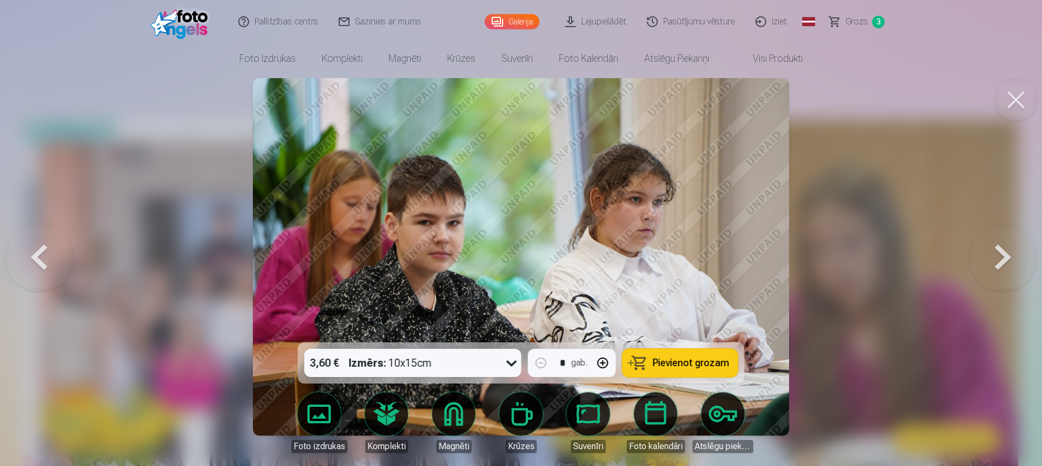
click at [991, 253] on button at bounding box center [1002, 256] width 69 height 149
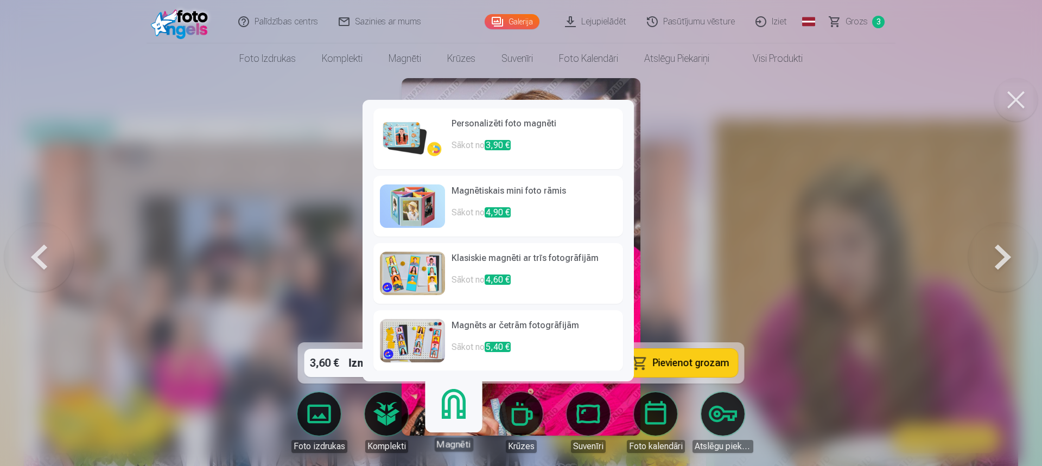
click at [461, 421] on link "Magnēti" at bounding box center [453, 418] width 67 height 67
click at [452, 445] on div "Magnēti" at bounding box center [453, 444] width 39 height 14
click at [450, 410] on link "Magnēti" at bounding box center [453, 418] width 67 height 67
click at [497, 138] on h6 "Personalizēti foto magnēti" at bounding box center [533, 128] width 165 height 22
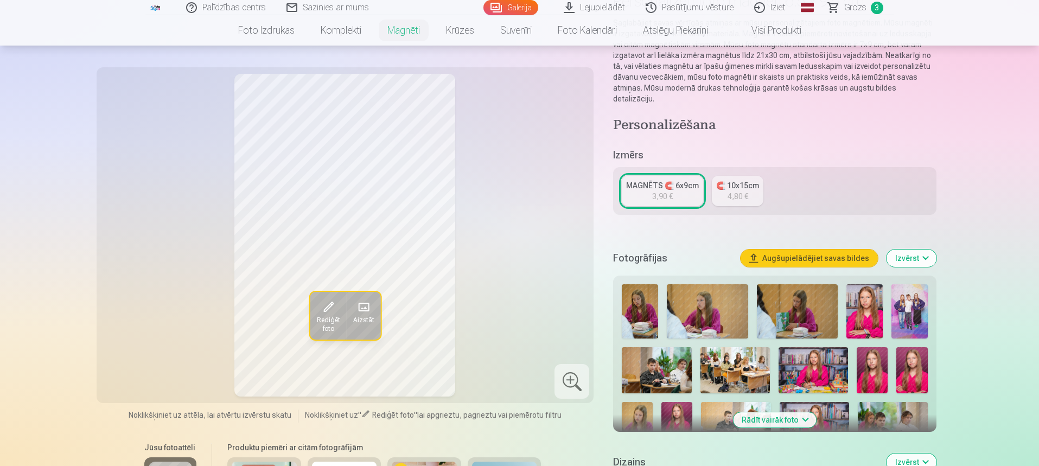
scroll to position [108, 0]
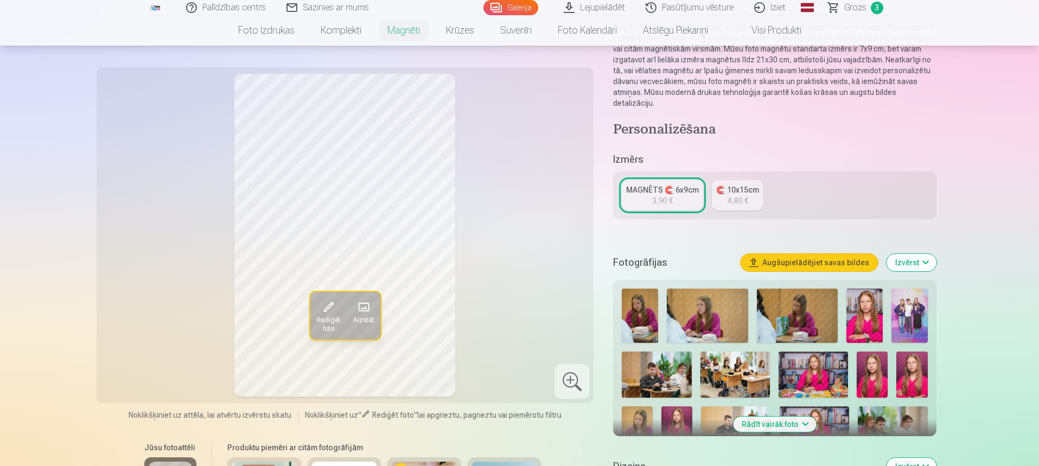
click at [649, 297] on img at bounding box center [640, 316] width 36 height 54
click at [876, 314] on img at bounding box center [864, 316] width 36 height 54
click at [824, 320] on img at bounding box center [797, 316] width 81 height 54
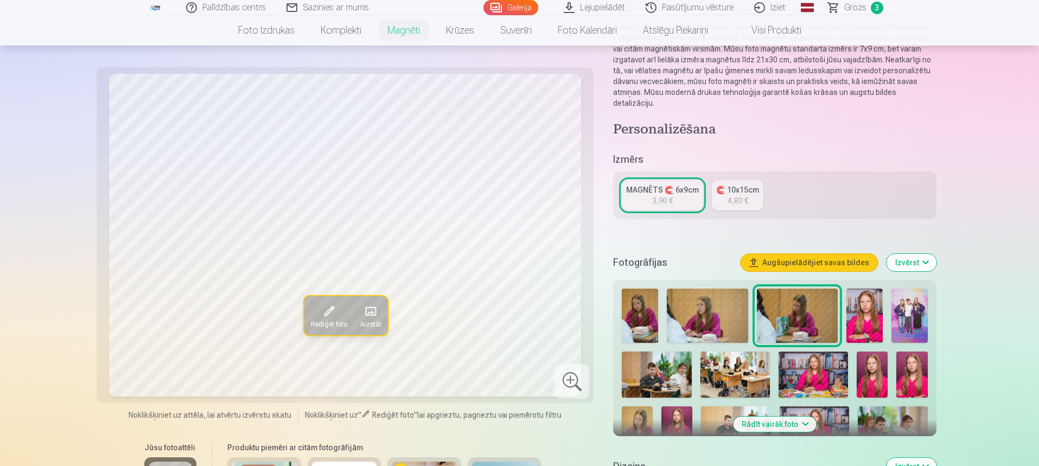
click at [820, 372] on img at bounding box center [812, 375] width 69 height 47
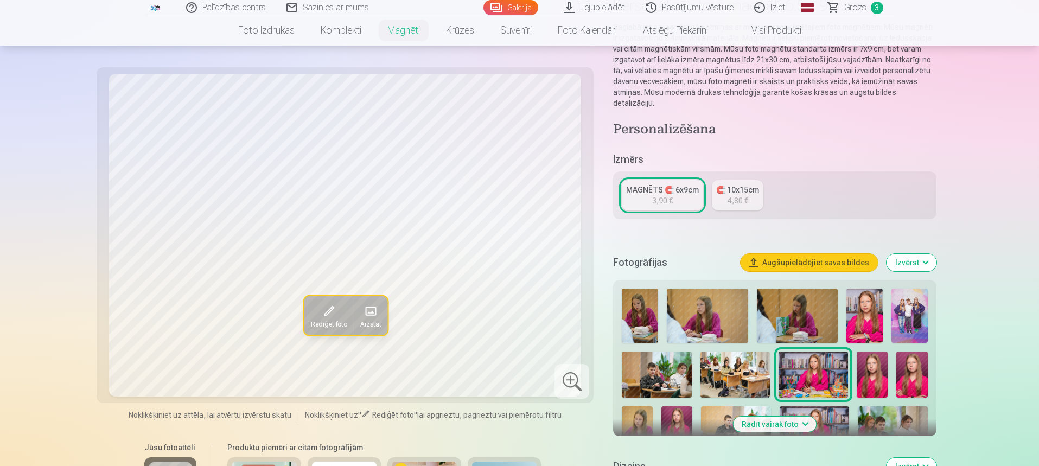
click at [862, 362] on img at bounding box center [872, 375] width 31 height 47
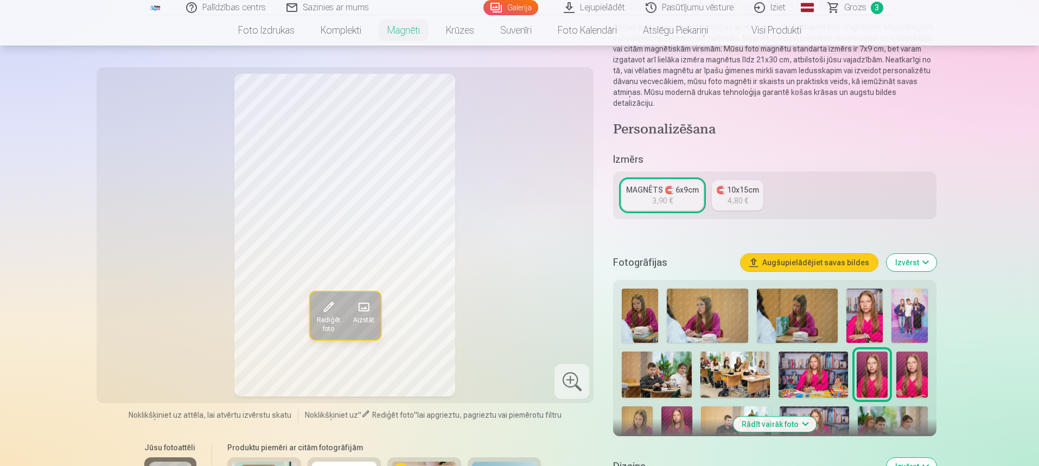
click at [905, 367] on img at bounding box center [911, 375] width 31 height 47
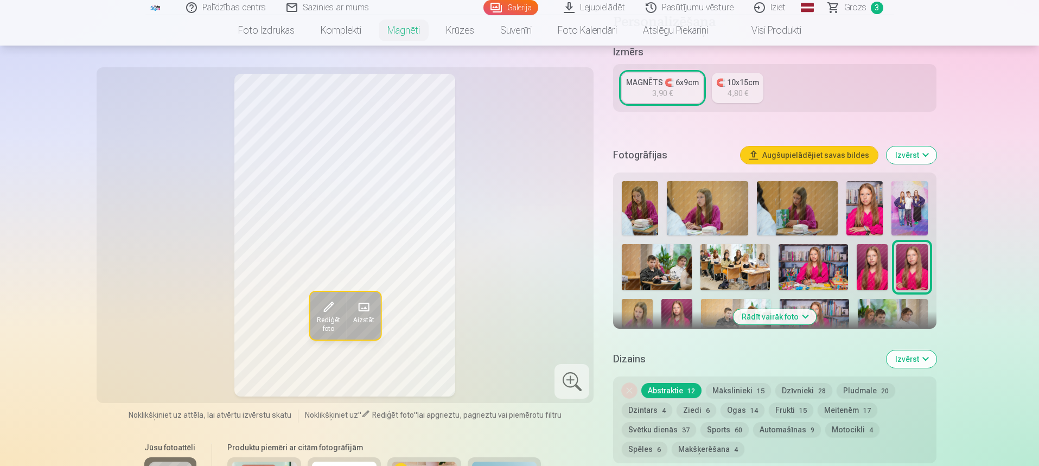
scroll to position [217, 0]
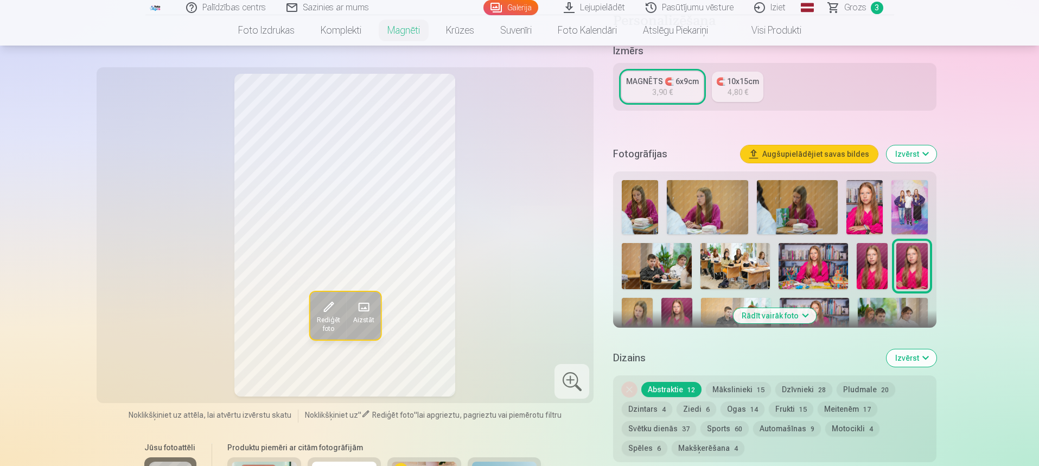
click at [783, 309] on button "Rādīt vairāk foto" at bounding box center [774, 315] width 83 height 15
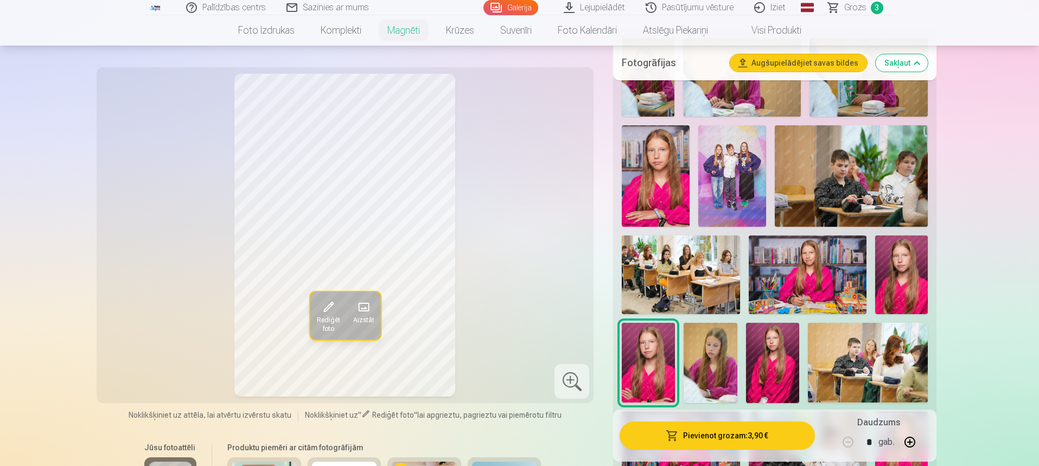
scroll to position [380, 0]
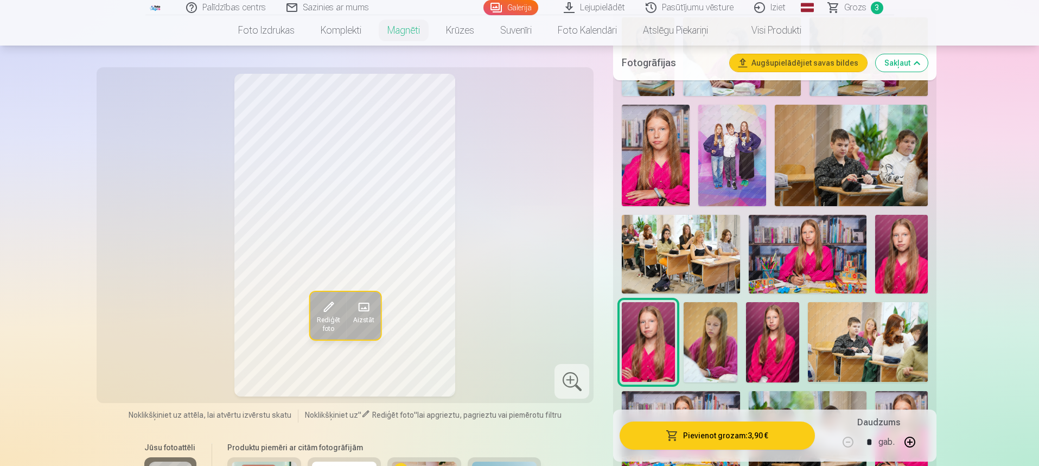
click at [772, 323] on img at bounding box center [772, 342] width 53 height 80
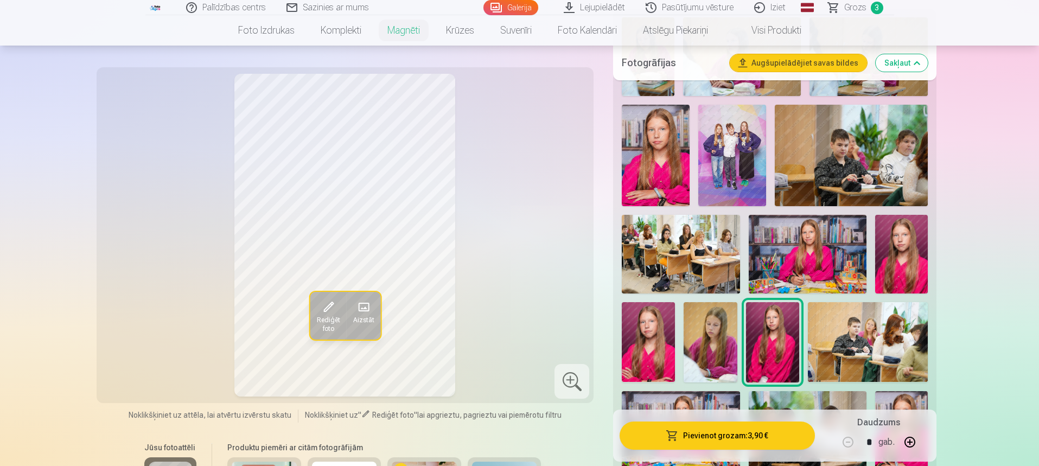
scroll to position [488, 0]
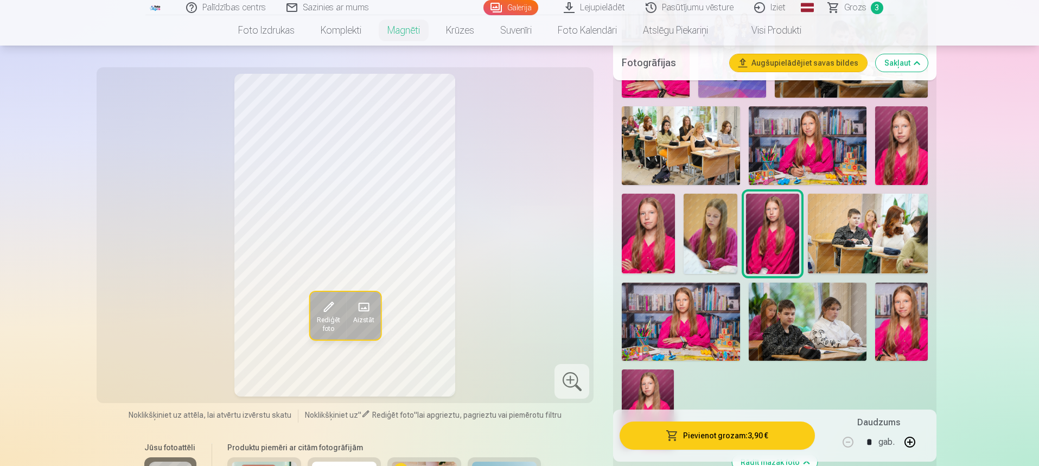
click at [902, 331] on img at bounding box center [901, 322] width 53 height 79
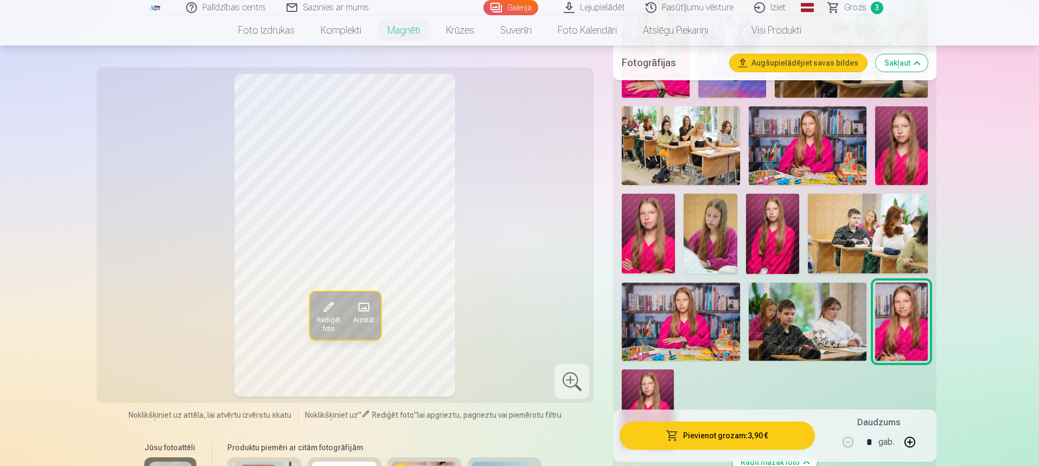
click at [678, 317] on img at bounding box center [681, 322] width 118 height 79
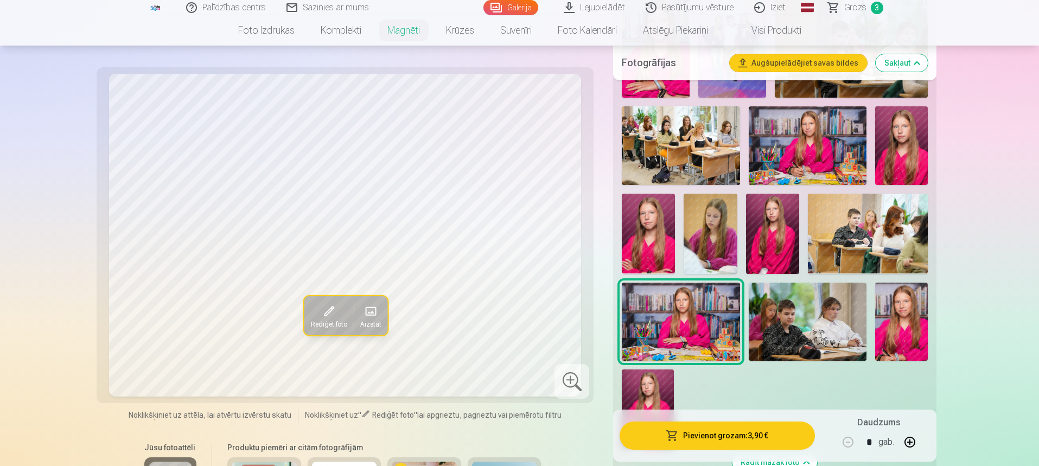
click at [652, 381] on img at bounding box center [648, 408] width 52 height 78
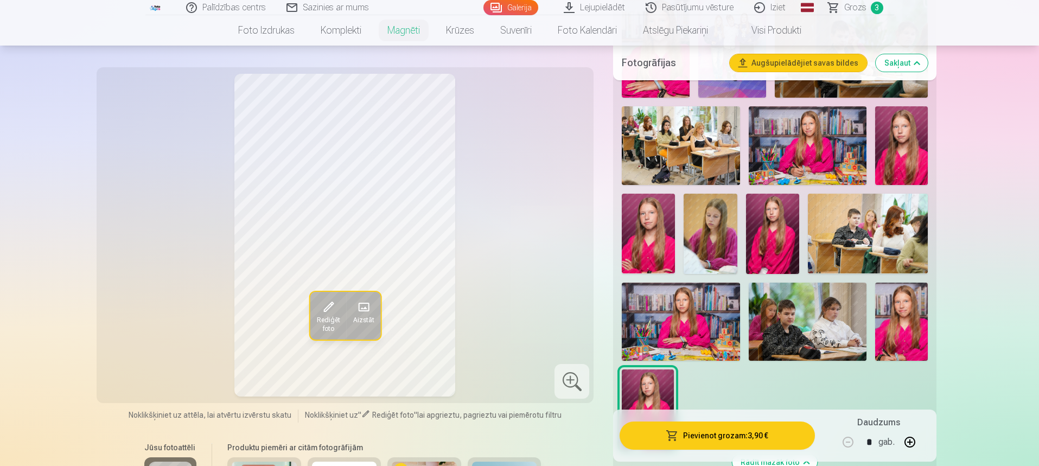
click at [894, 298] on img at bounding box center [901, 322] width 53 height 79
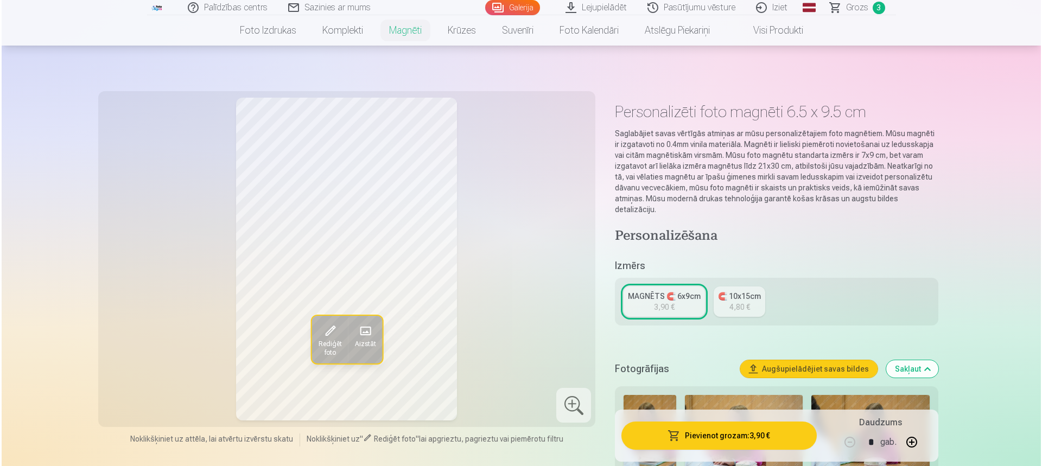
scroll to position [0, 0]
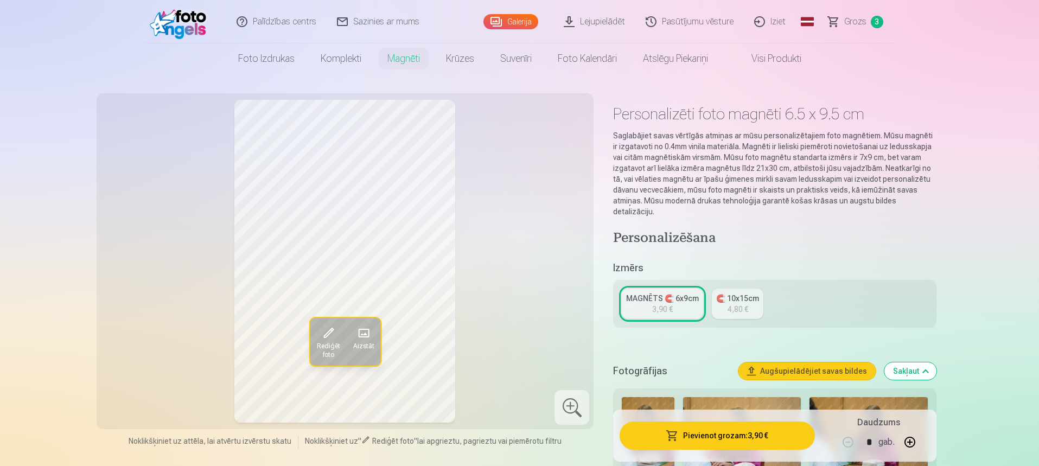
click at [912, 443] on button "button" at bounding box center [910, 442] width 26 height 26
click at [906, 439] on button "button" at bounding box center [910, 442] width 26 height 26
type input "*"
click at [750, 432] on button "Pievienot grozam : 15,60 €" at bounding box center [717, 436] width 195 height 28
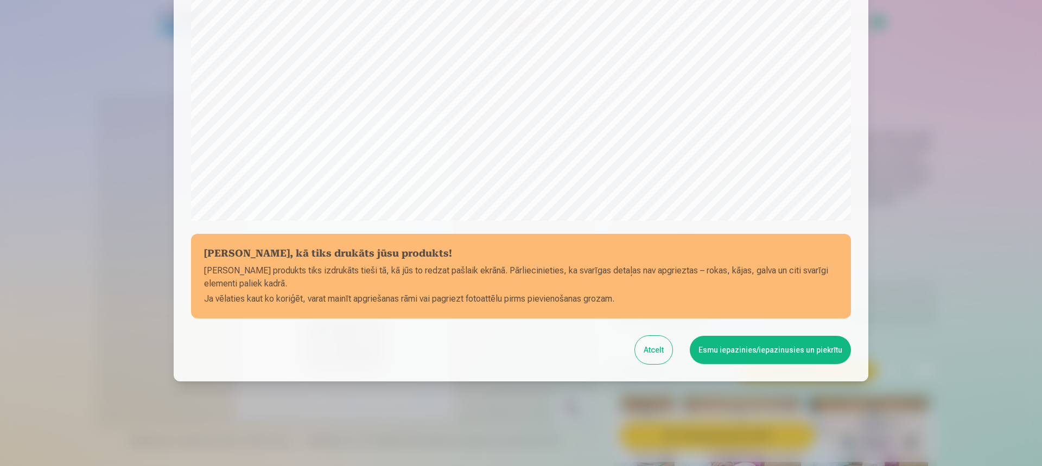
scroll to position [315, 0]
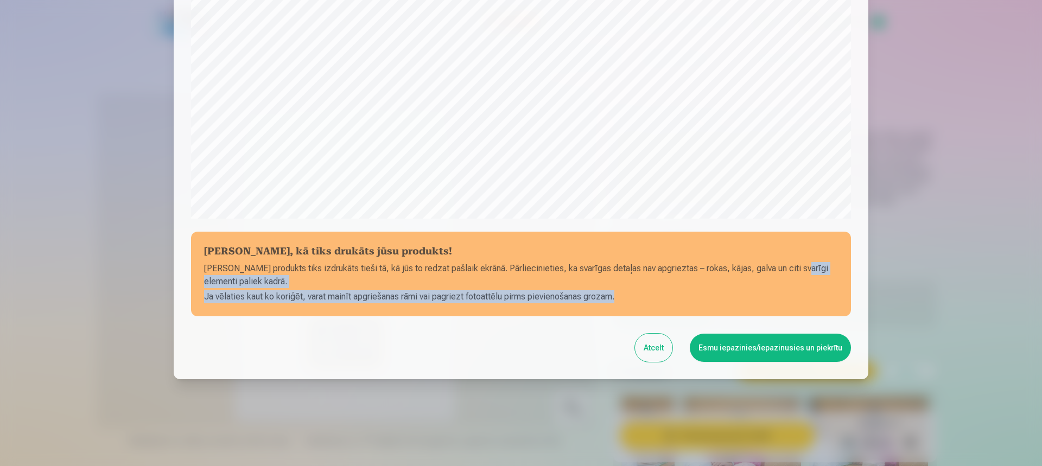
drag, startPoint x: 794, startPoint y: 267, endPoint x: 783, endPoint y: 298, distance: 33.0
click at [783, 298] on section "[PERSON_NAME], kā tiks drukāts jūsu produkts! Jūsu produkts tiks izdrukāts tieš…" at bounding box center [521, 274] width 660 height 85
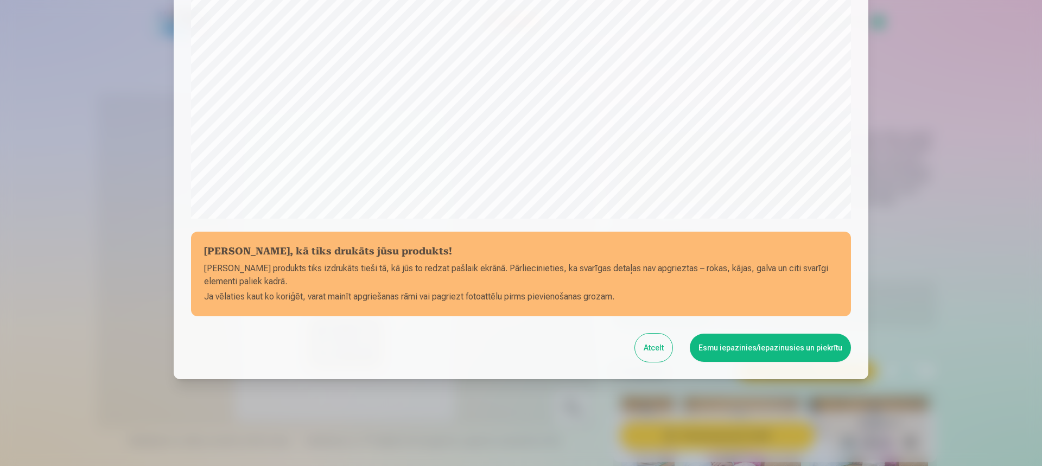
click at [937, 229] on div at bounding box center [521, 233] width 1042 height 466
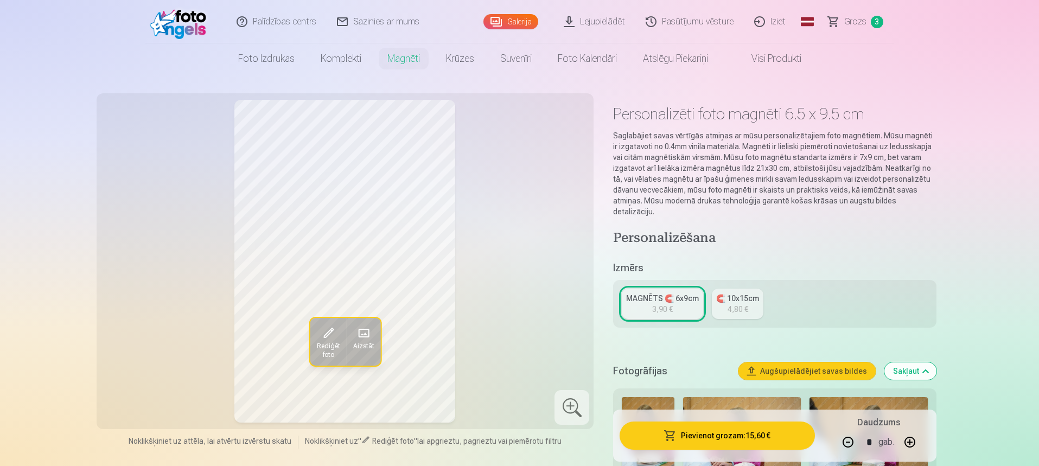
click at [330, 339] on span at bounding box center [327, 332] width 17 height 17
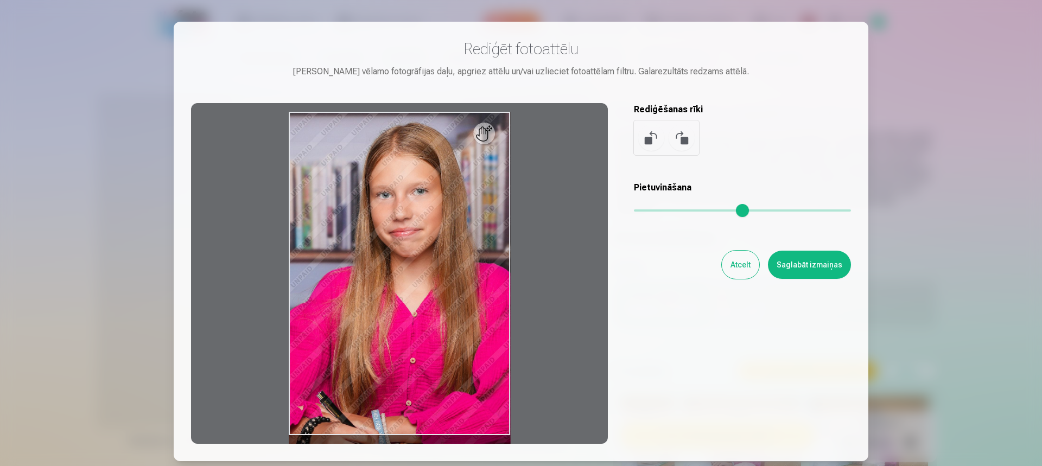
click at [813, 269] on button "Saglabāt izmaiņas" at bounding box center [809, 265] width 83 height 28
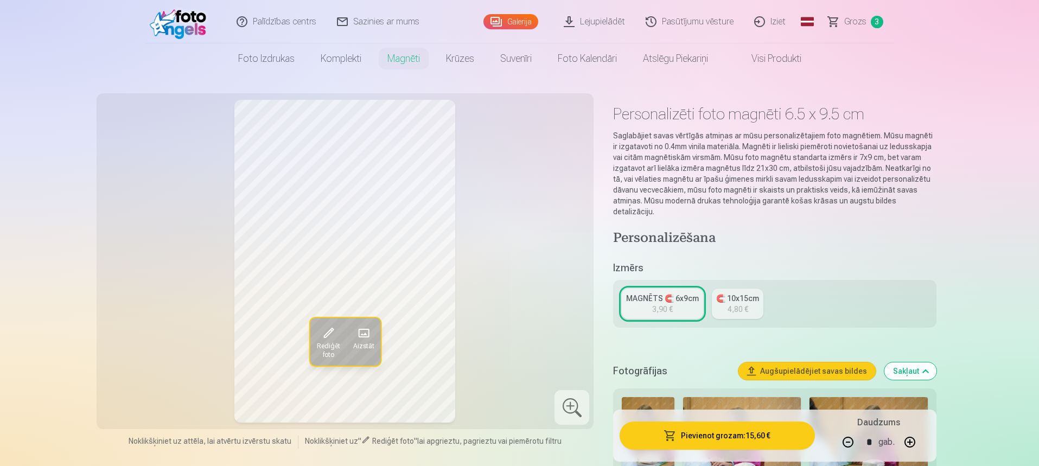
click at [711, 433] on button "Pievienot grozam : 15,60 €" at bounding box center [717, 436] width 195 height 28
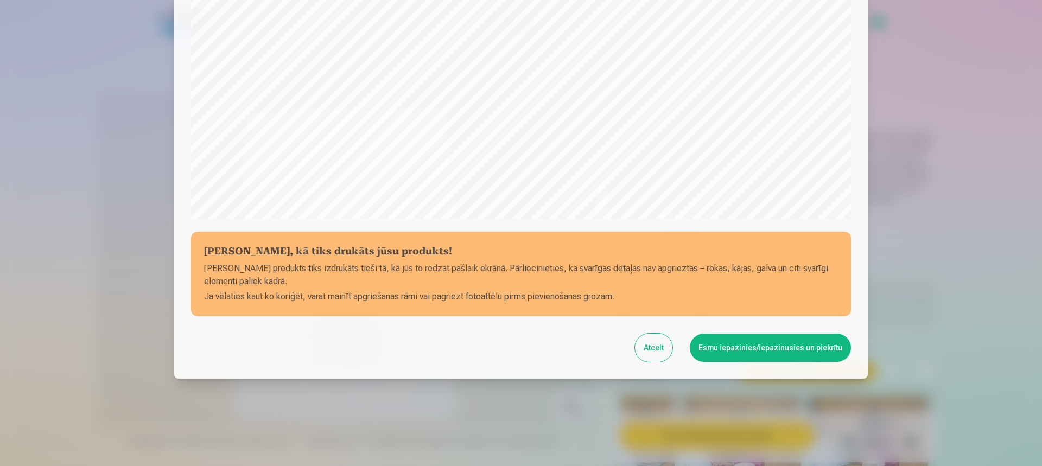
click at [769, 356] on button "Esmu iepazinies/iepazinusies un piekrītu" at bounding box center [770, 348] width 161 height 28
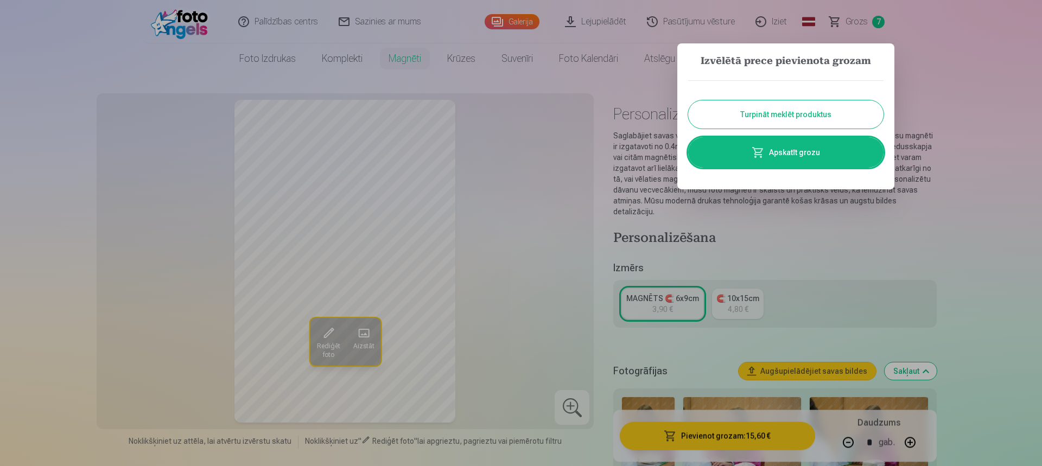
click at [796, 111] on button "Turpināt meklēt produktus" at bounding box center [785, 114] width 195 height 28
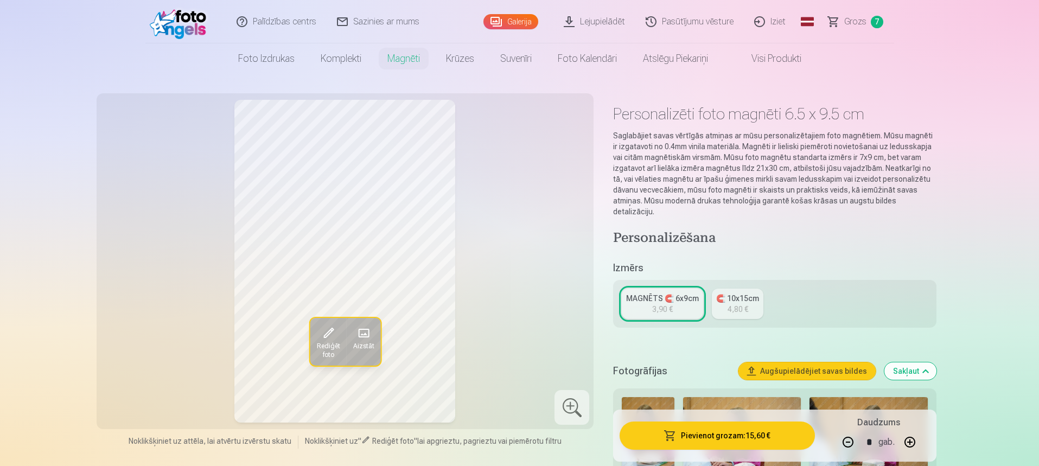
click at [863, 29] on link "Grozs 7" at bounding box center [856, 21] width 76 height 43
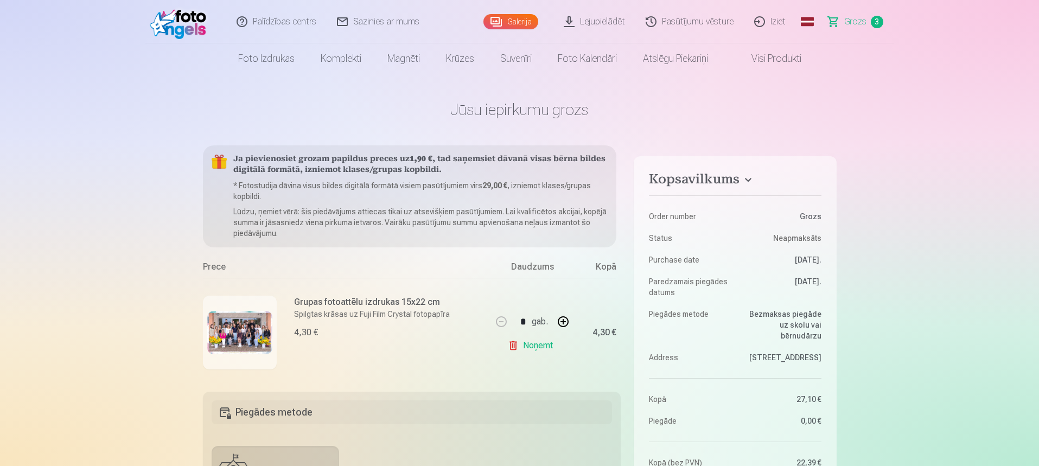
click at [841, 22] on link "Grozs 3" at bounding box center [856, 21] width 76 height 43
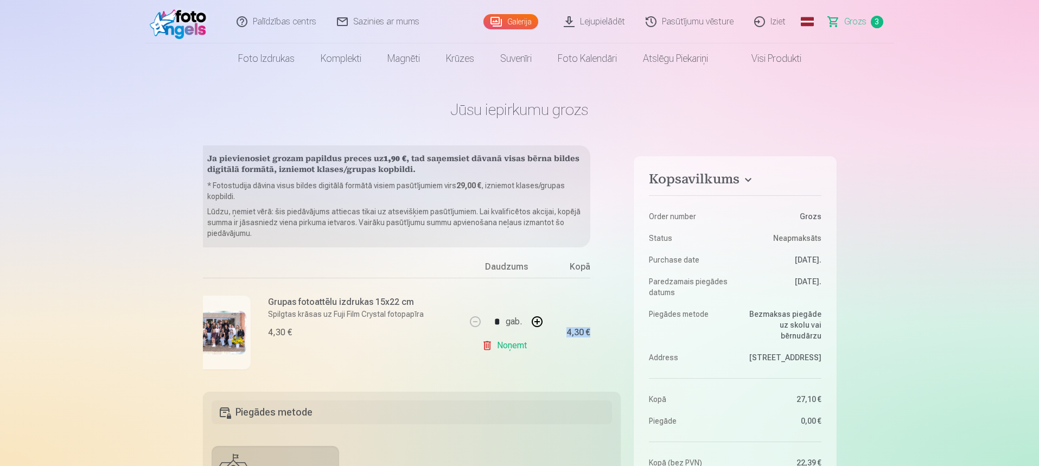
drag, startPoint x: 592, startPoint y: 379, endPoint x: 508, endPoint y: 372, distance: 84.9
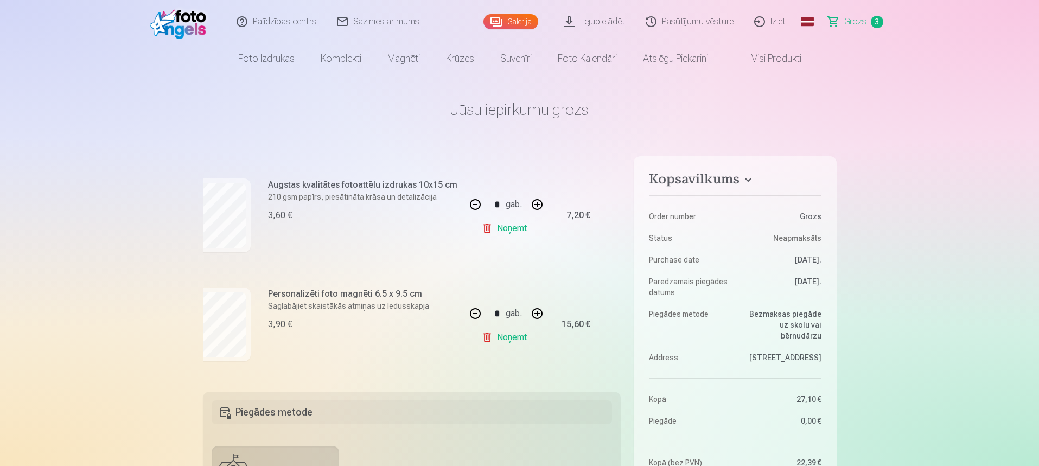
scroll to position [229, 26]
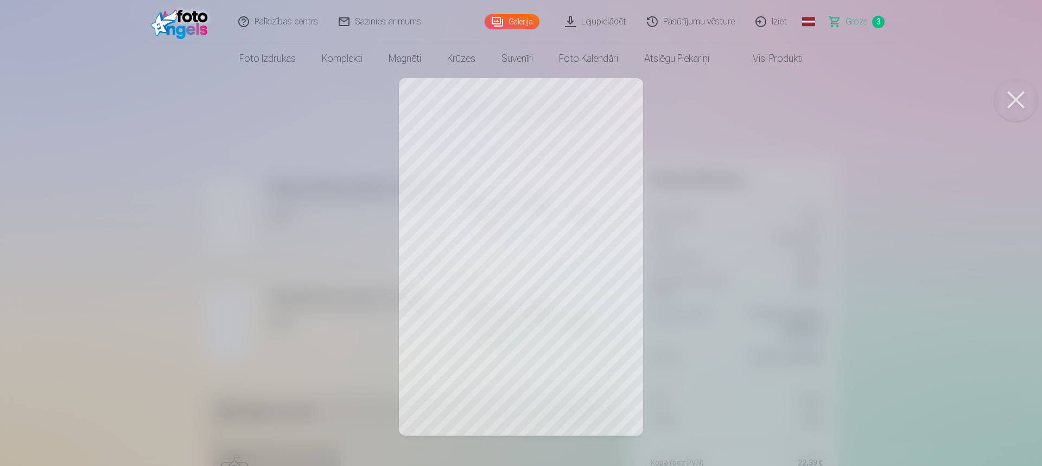
click at [514, 22] on link "Galerija" at bounding box center [511, 21] width 55 height 15
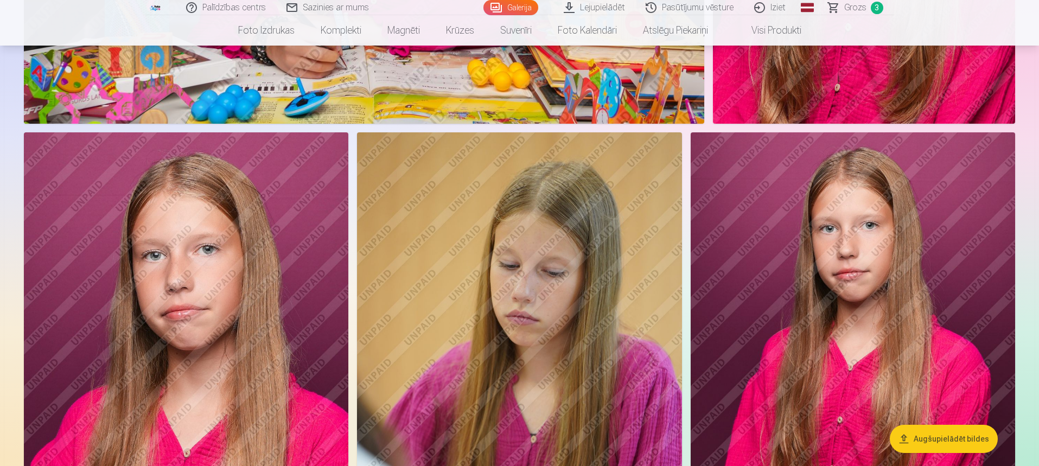
scroll to position [3309, 0]
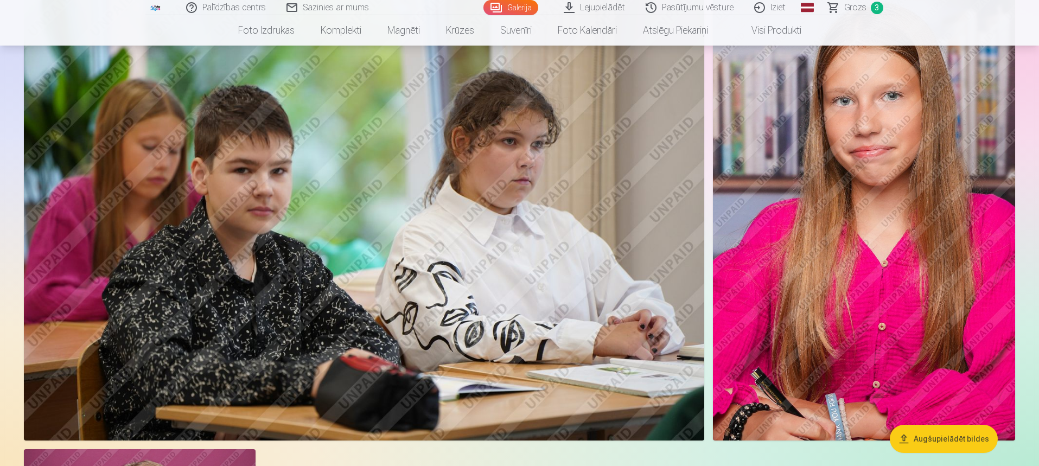
click at [897, 312] on img at bounding box center [864, 215] width 302 height 454
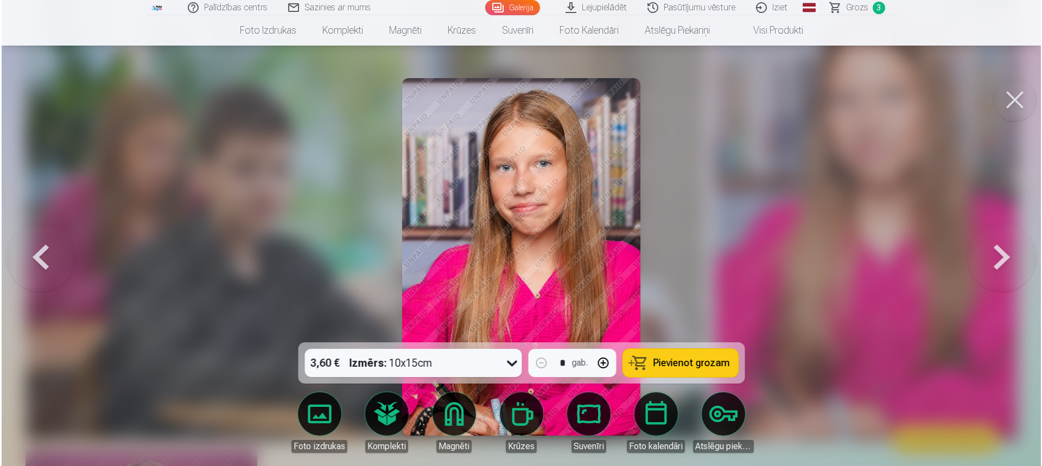
scroll to position [5167, 0]
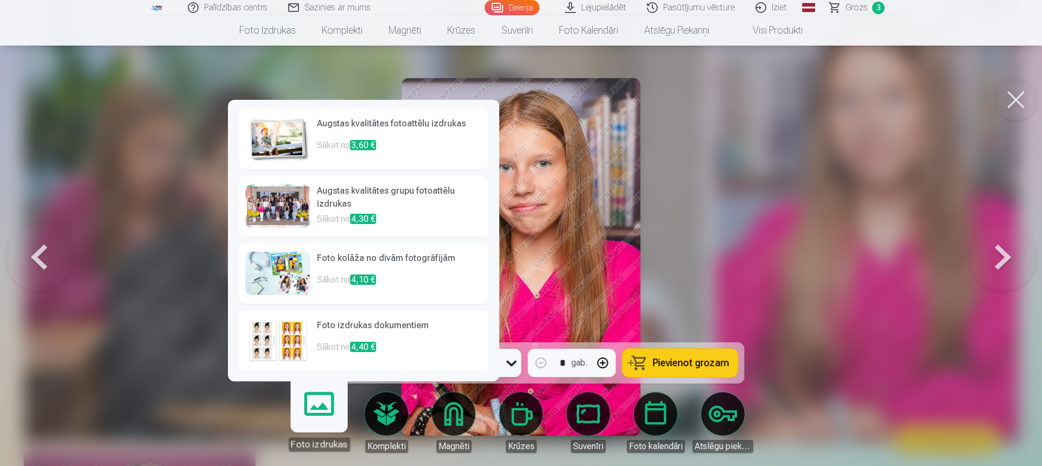
click at [306, 412] on link "Foto izdrukas" at bounding box center [318, 418] width 67 height 67
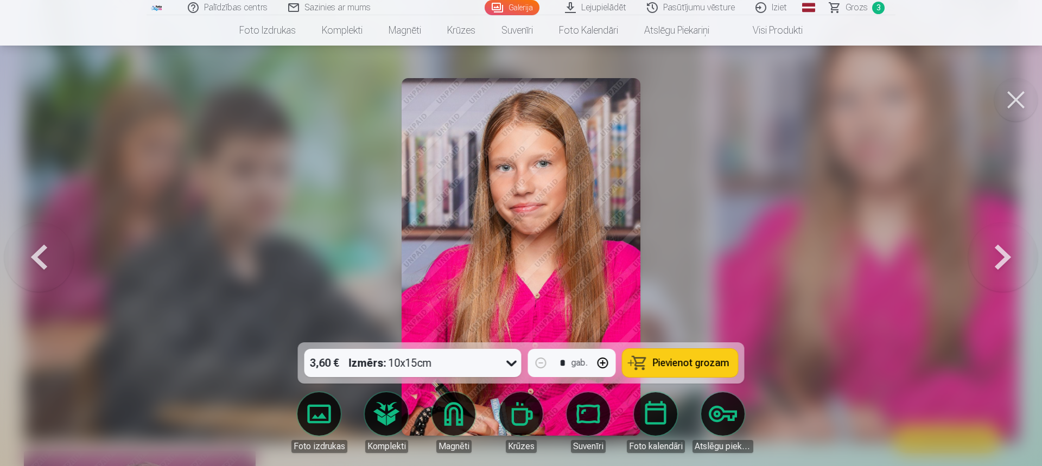
click at [821, 375] on div at bounding box center [521, 233] width 1042 height 466
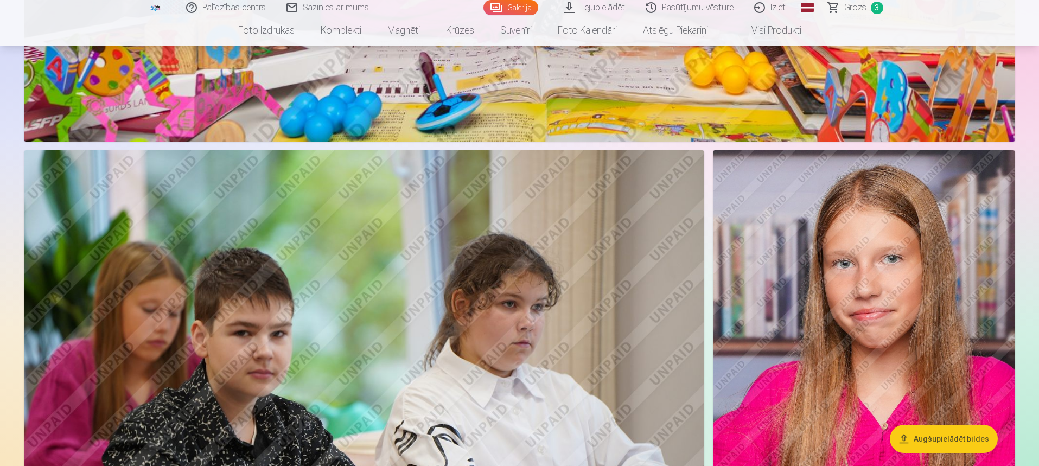
click at [899, 327] on img at bounding box center [864, 377] width 302 height 454
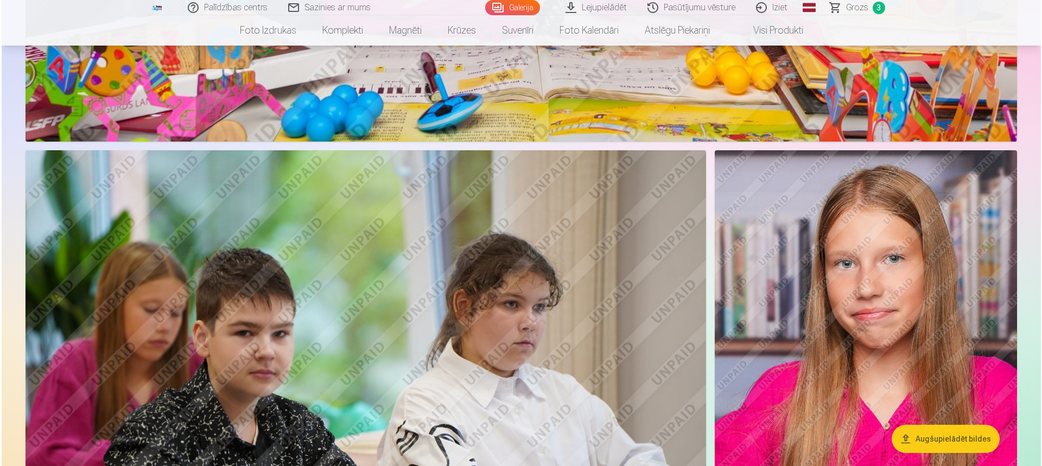
scroll to position [5003, 0]
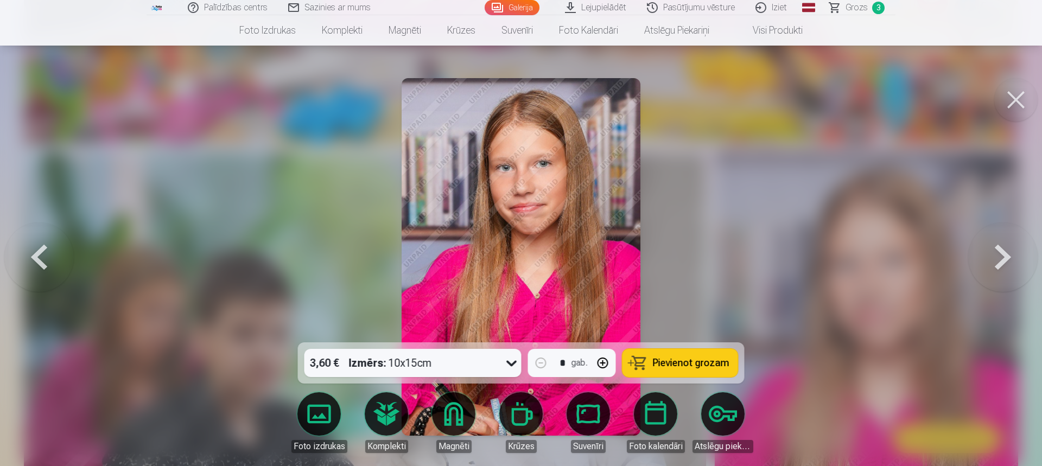
click at [673, 358] on span "Pievienot grozam" at bounding box center [691, 363] width 76 height 10
click at [864, 8] on span "Grozs" at bounding box center [856, 7] width 22 height 13
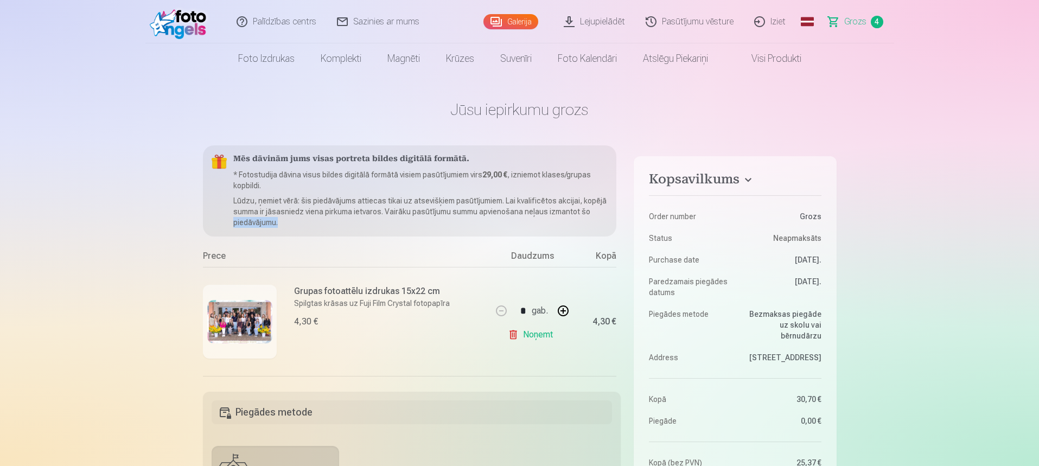
scroll to position [0, 26]
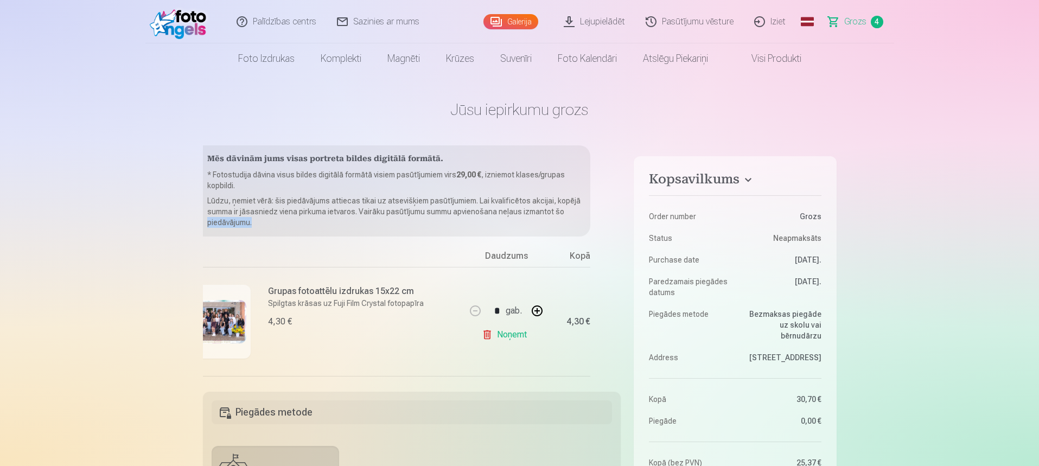
drag, startPoint x: 621, startPoint y: 213, endPoint x: 612, endPoint y: 240, distance: 28.0
click at [612, 240] on div "Mēs dāvinām jums visas portreta bildes digitālā formātā. * Fotostudija dāvina v…" at bounding box center [412, 261] width 418 height 233
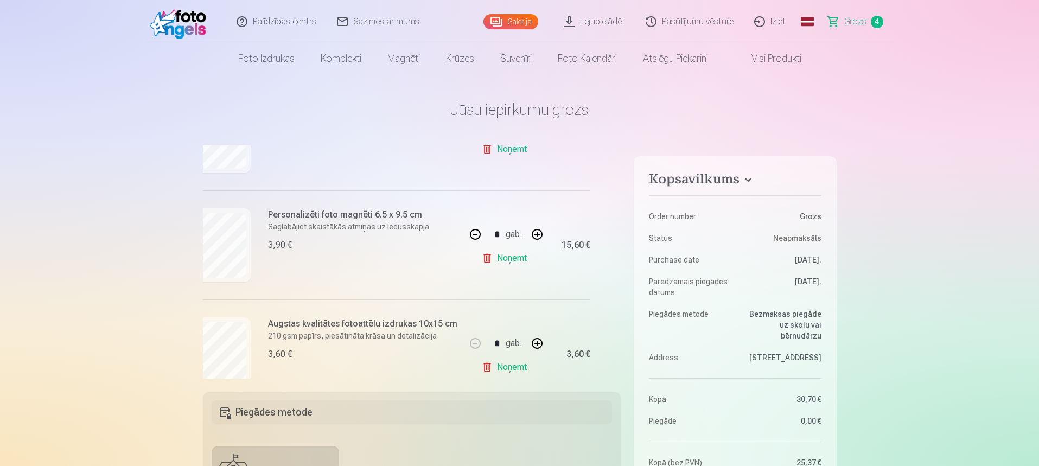
scroll to position [302, 26]
